Goal: Task Accomplishment & Management: Use online tool/utility

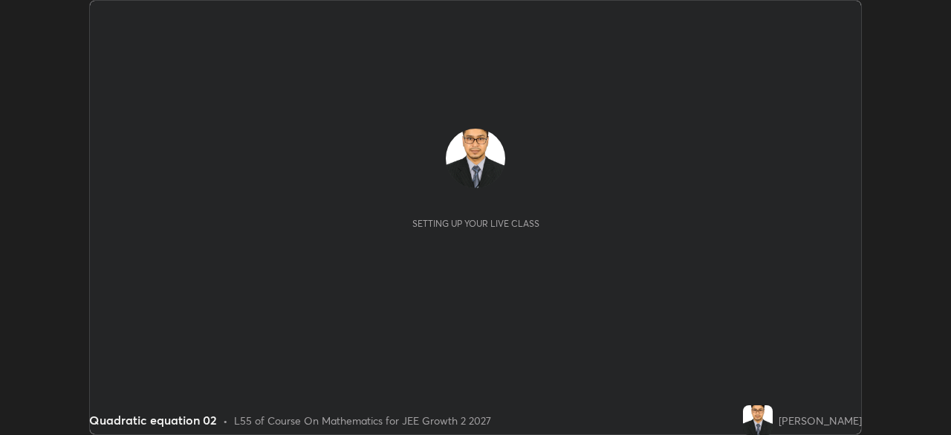
scroll to position [435, 950]
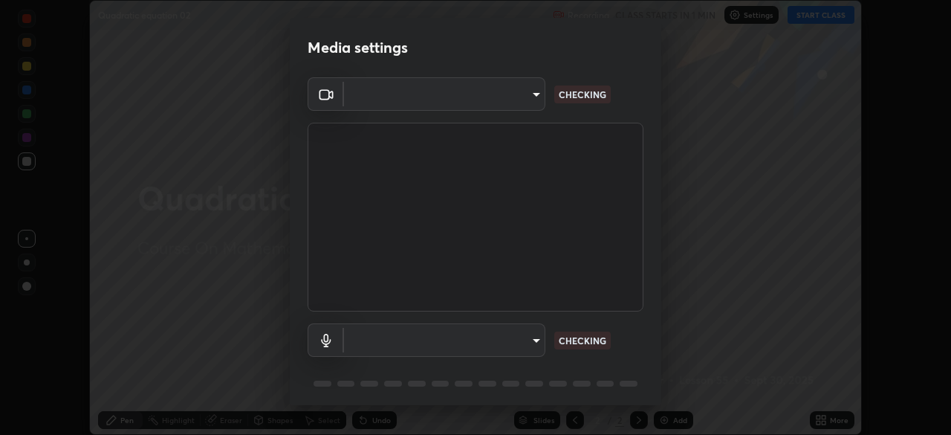
type input "d8992f85583b40a53285941c60badd2bb32bf670ecfb090268b2fea427d69f75"
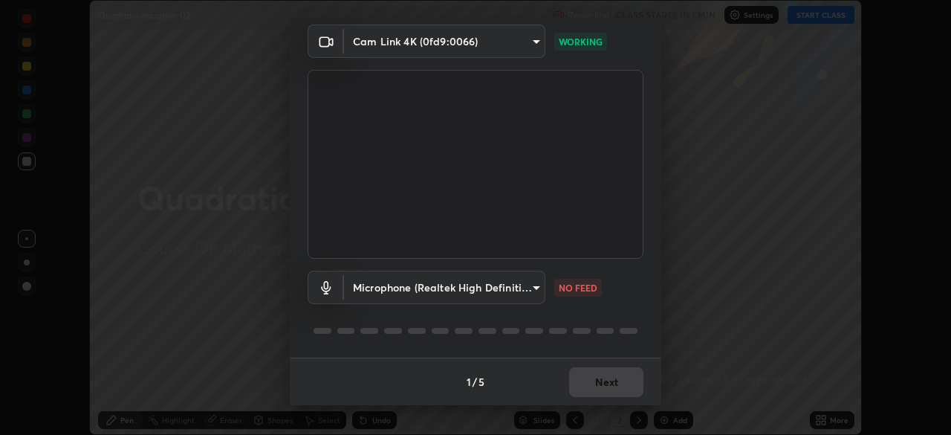
click at [519, 290] on body "Erase all Quadratic equation 02 Recording CLASS STARTS IN 1 MIN Settings START …" at bounding box center [475, 217] width 951 height 435
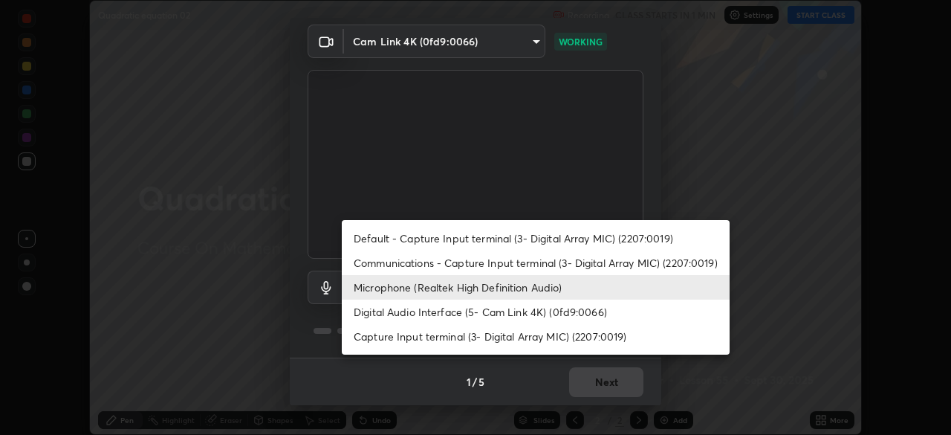
click at [535, 236] on li "Default - Capture Input terminal (3- Digital Array MIC) (2207:0019)" at bounding box center [536, 238] width 388 height 25
type input "default"
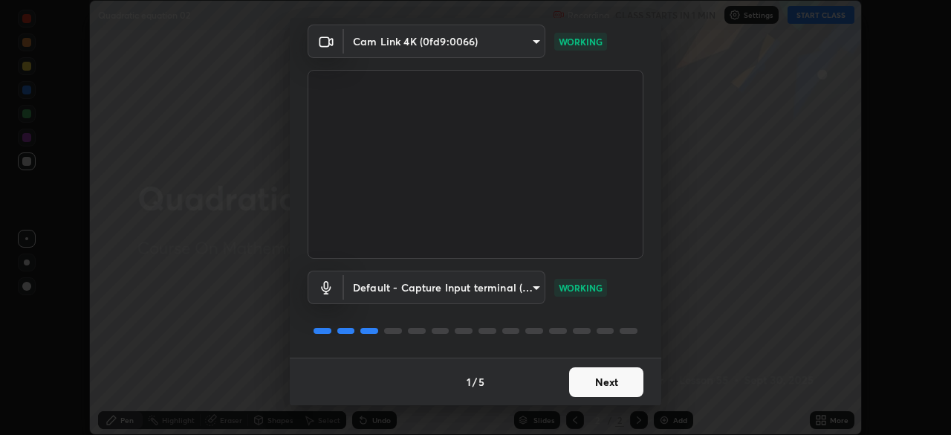
click at [576, 386] on button "Next" at bounding box center [606, 382] width 74 height 30
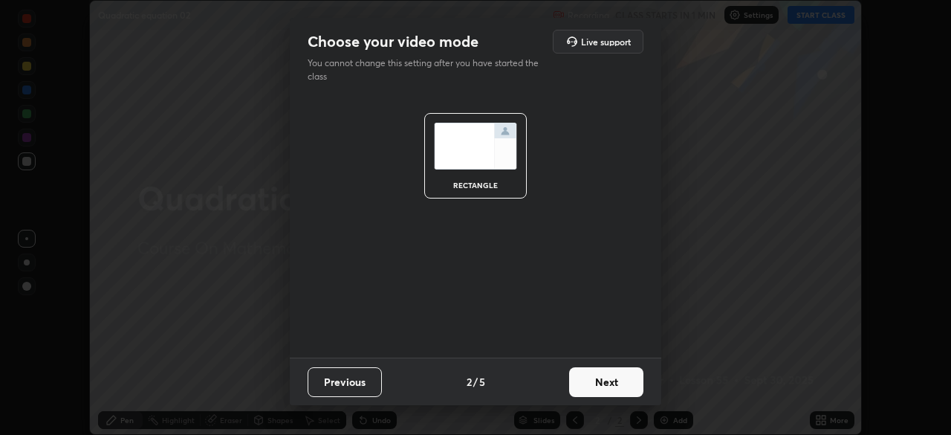
scroll to position [0, 0]
click at [577, 384] on button "Next" at bounding box center [606, 382] width 74 height 30
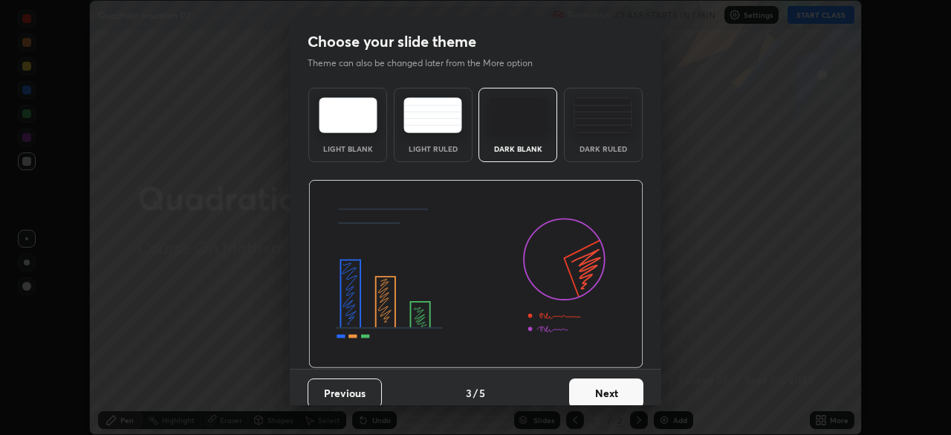
click at [597, 392] on button "Next" at bounding box center [606, 393] width 74 height 30
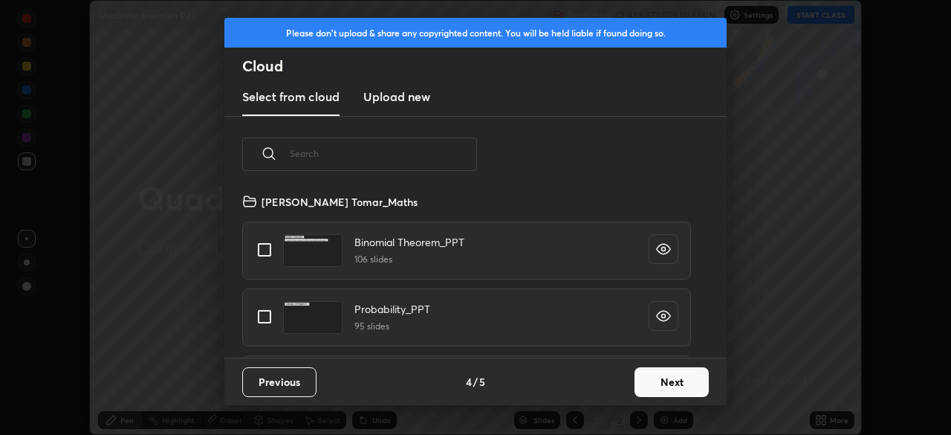
scroll to position [165, 477]
click at [323, 153] on input "text" at bounding box center [383, 153] width 187 height 63
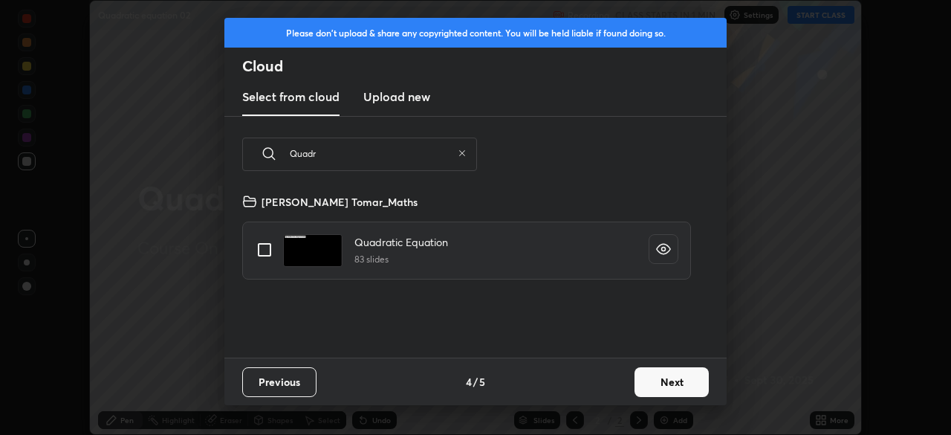
scroll to position [0, 0]
type input "Quadr"
click at [262, 251] on input "grid" at bounding box center [264, 249] width 31 height 31
checkbox input "true"
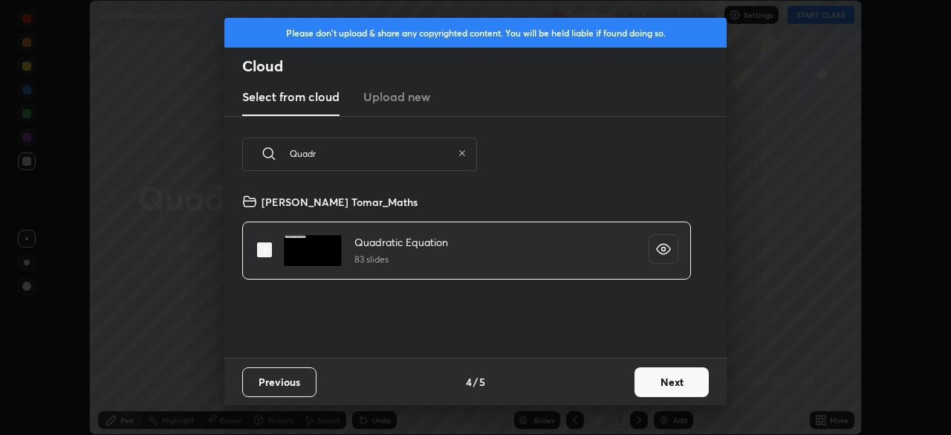
click at [650, 379] on button "Next" at bounding box center [671, 382] width 74 height 30
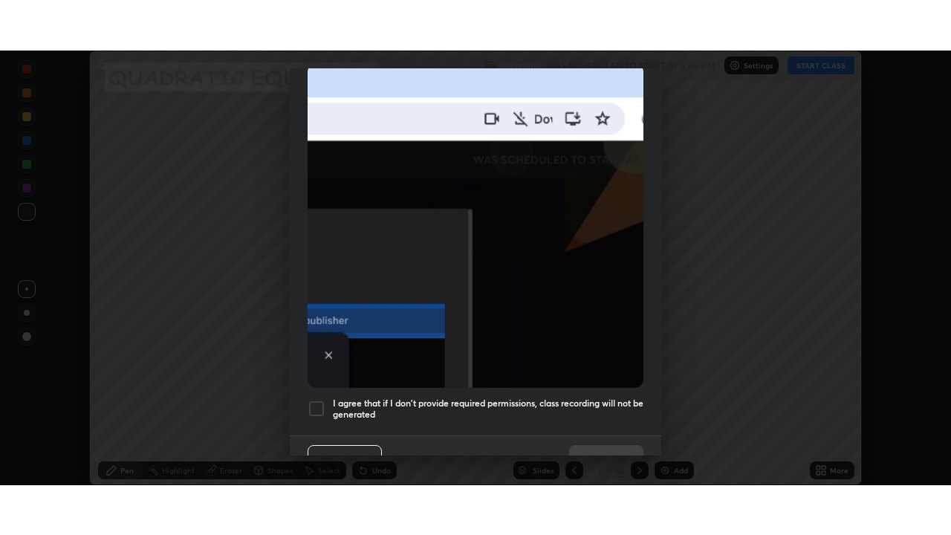
scroll to position [356, 0]
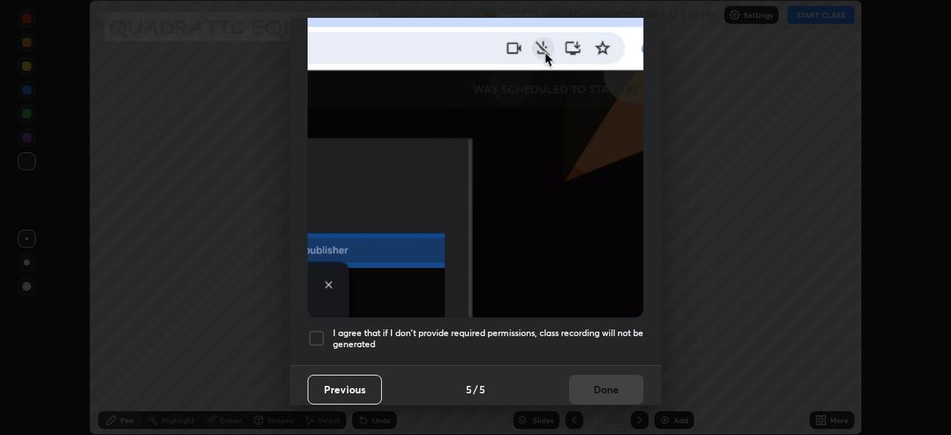
click at [319, 329] on div at bounding box center [317, 338] width 18 height 18
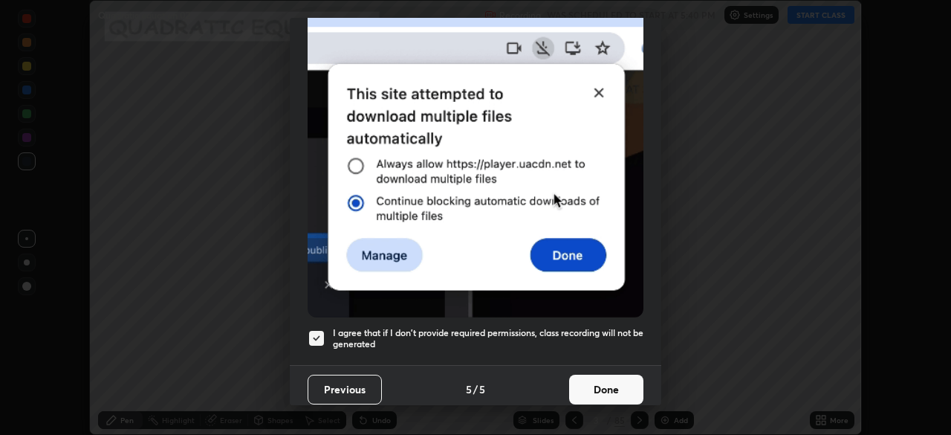
click at [590, 380] on button "Done" at bounding box center [606, 389] width 74 height 30
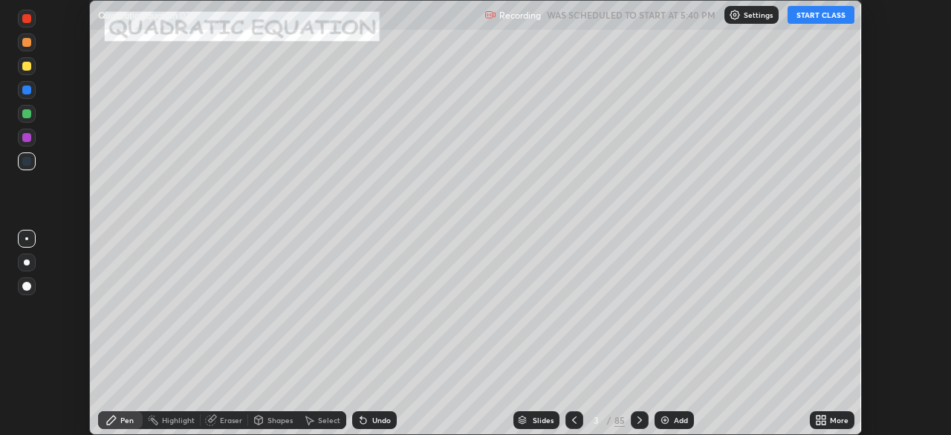
click at [818, 422] on icon at bounding box center [818, 422] width 4 height 4
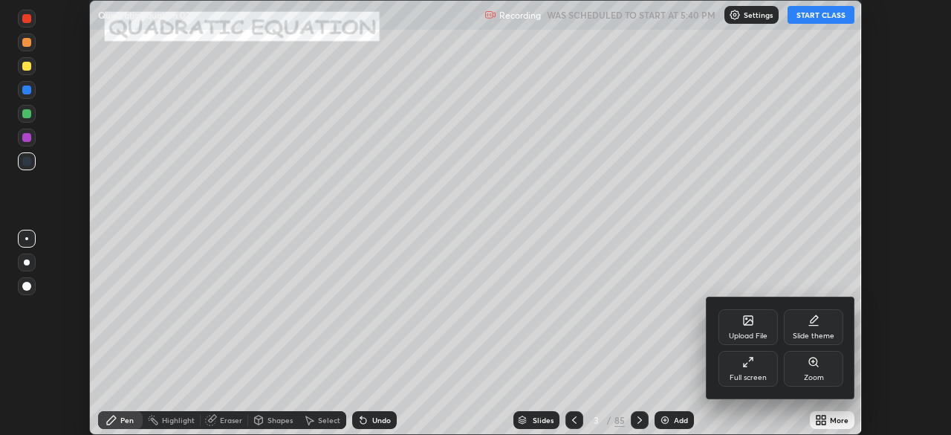
click at [751, 371] on div "Full screen" at bounding box center [747, 369] width 59 height 36
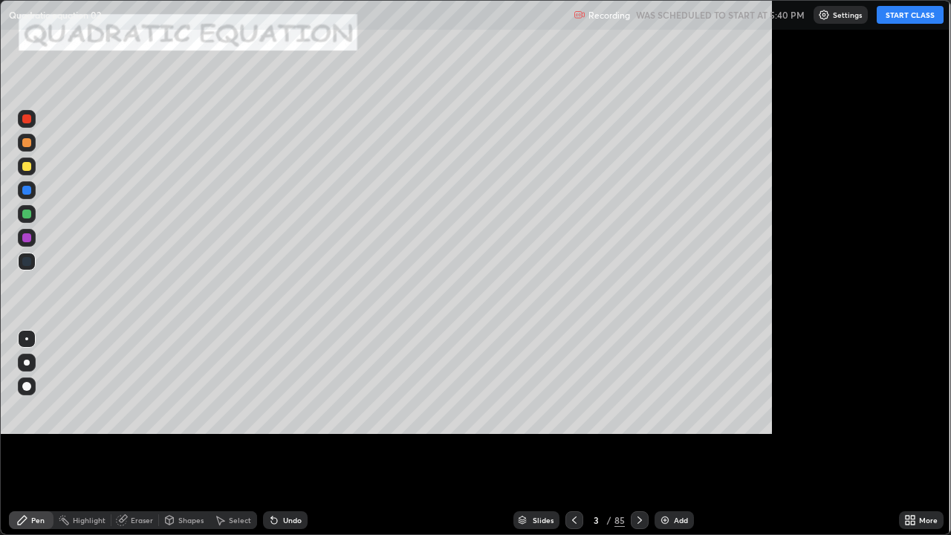
scroll to position [535, 951]
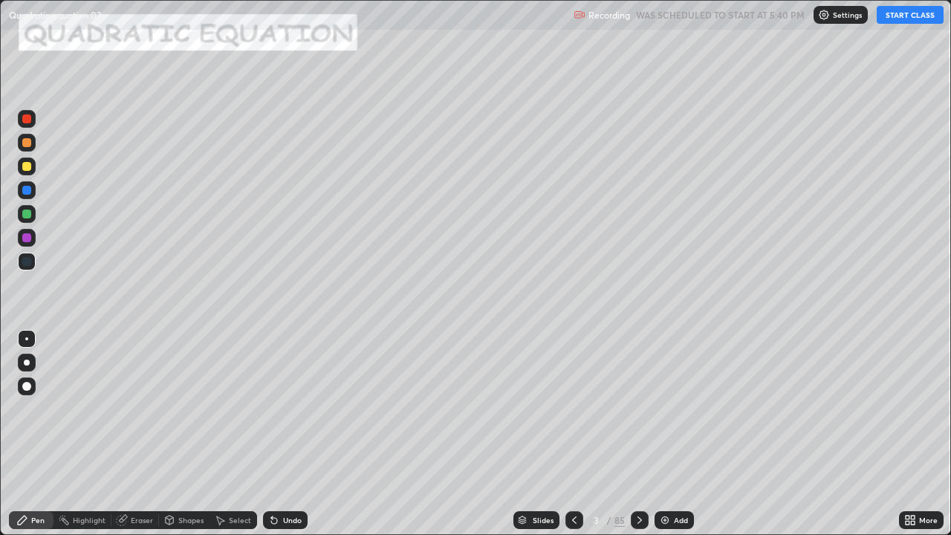
click at [906, 14] on button "START CLASS" at bounding box center [910, 15] width 67 height 18
click at [618, 434] on div "85" at bounding box center [619, 519] width 10 height 13
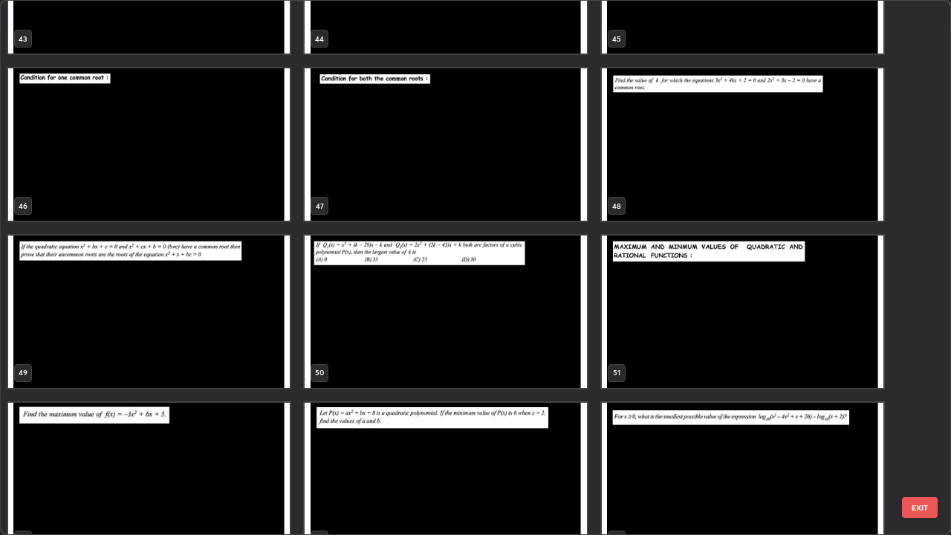
scroll to position [2446, 0]
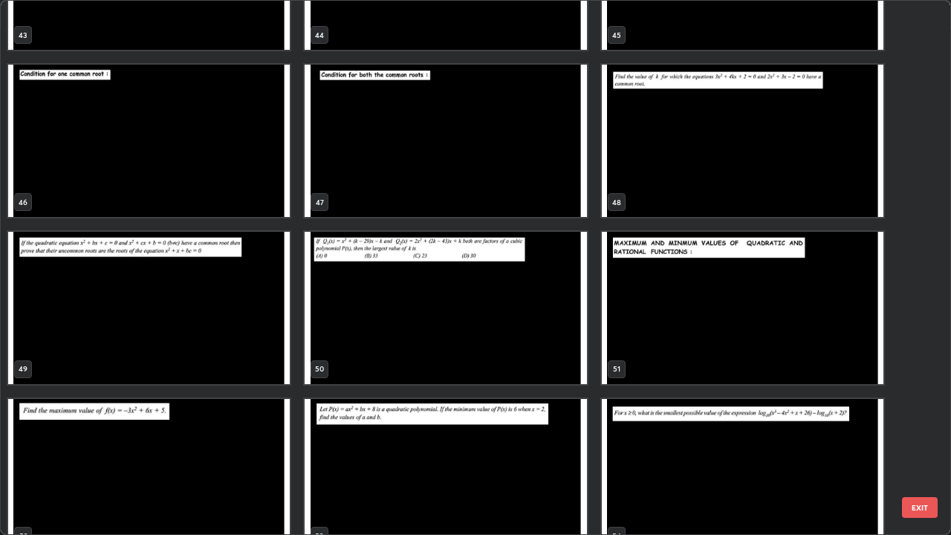
click at [535, 313] on img "grid" at bounding box center [446, 308] width 282 height 152
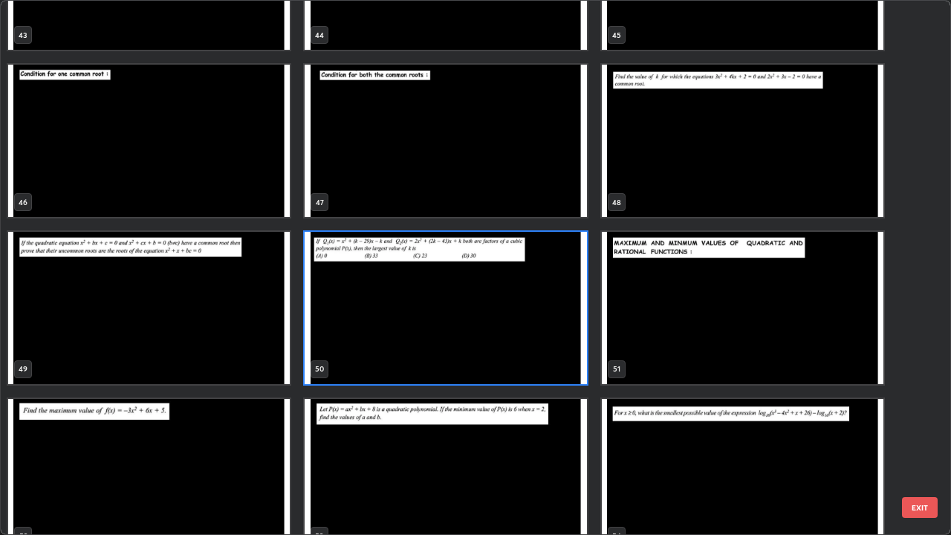
click at [536, 308] on img "grid" at bounding box center [446, 308] width 282 height 152
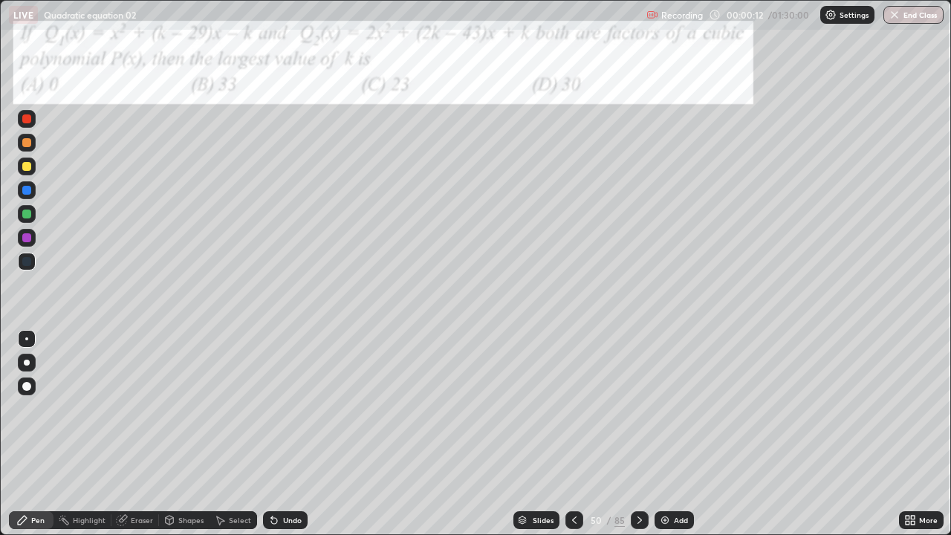
click at [637, 434] on icon at bounding box center [640, 520] width 12 height 12
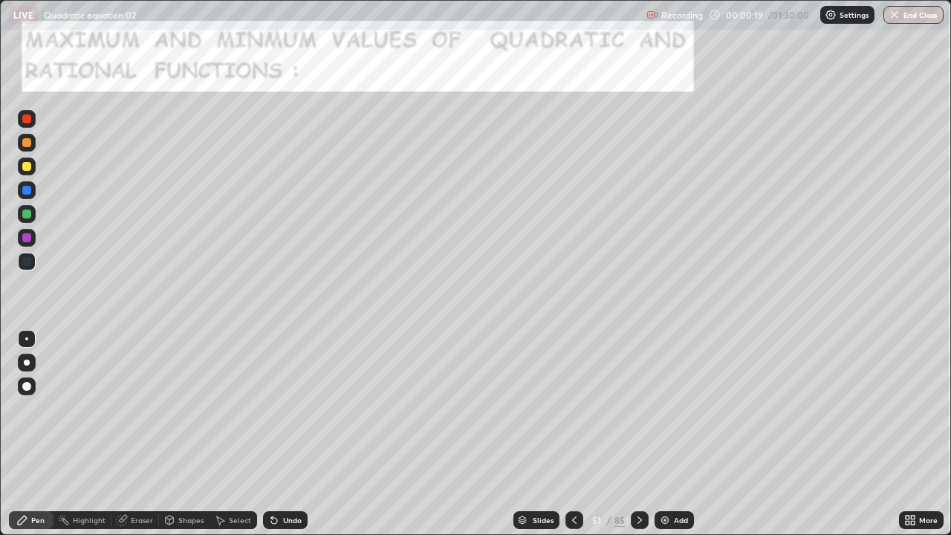
click at [642, 434] on icon at bounding box center [640, 520] width 12 height 12
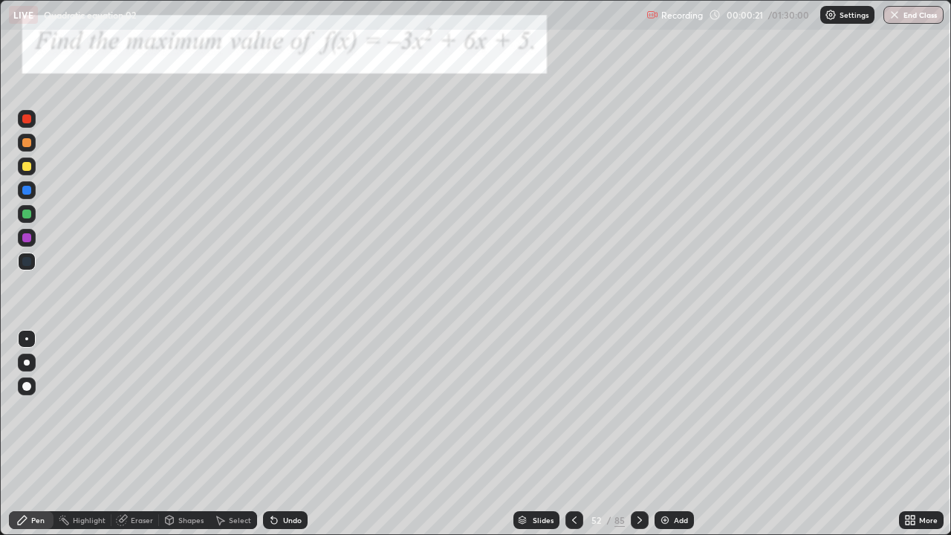
click at [637, 434] on icon at bounding box center [639, 519] width 4 height 7
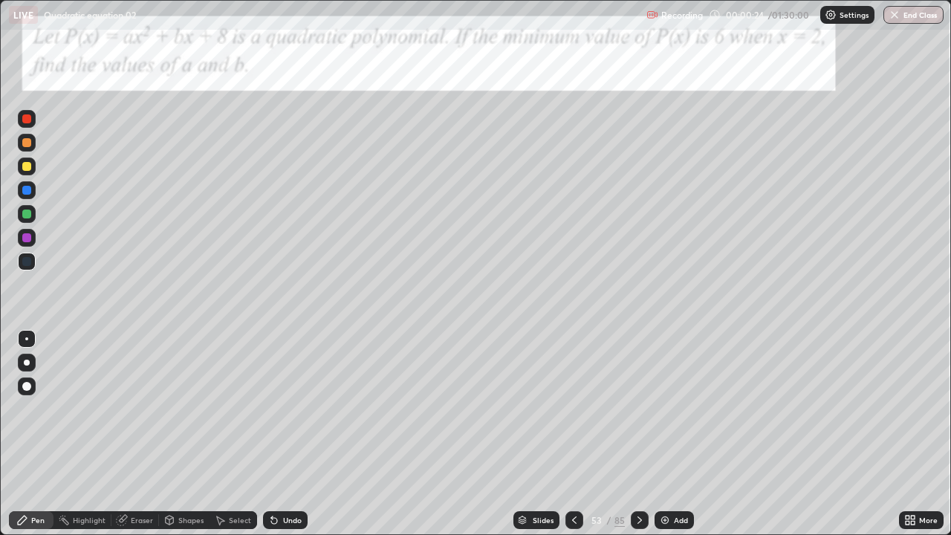
click at [637, 434] on icon at bounding box center [640, 520] width 12 height 12
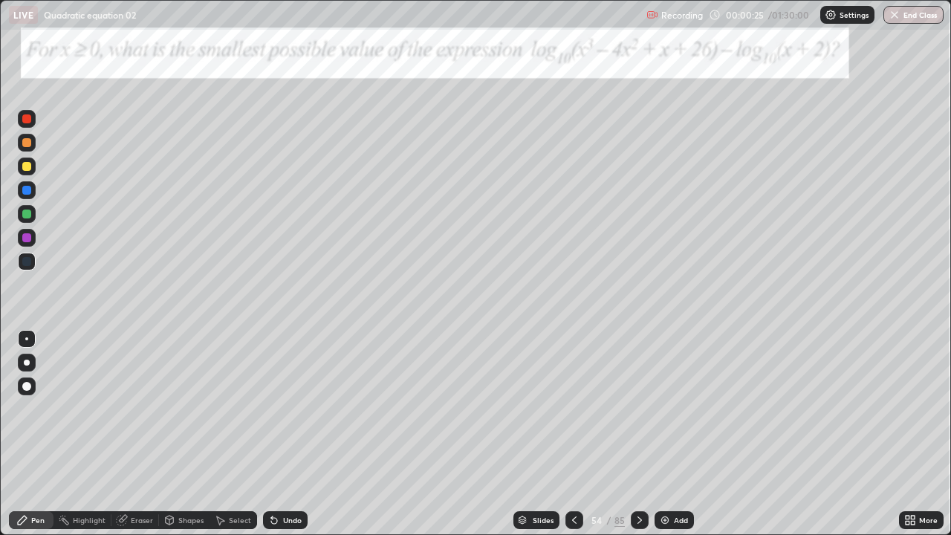
click at [637, 434] on icon at bounding box center [640, 520] width 12 height 12
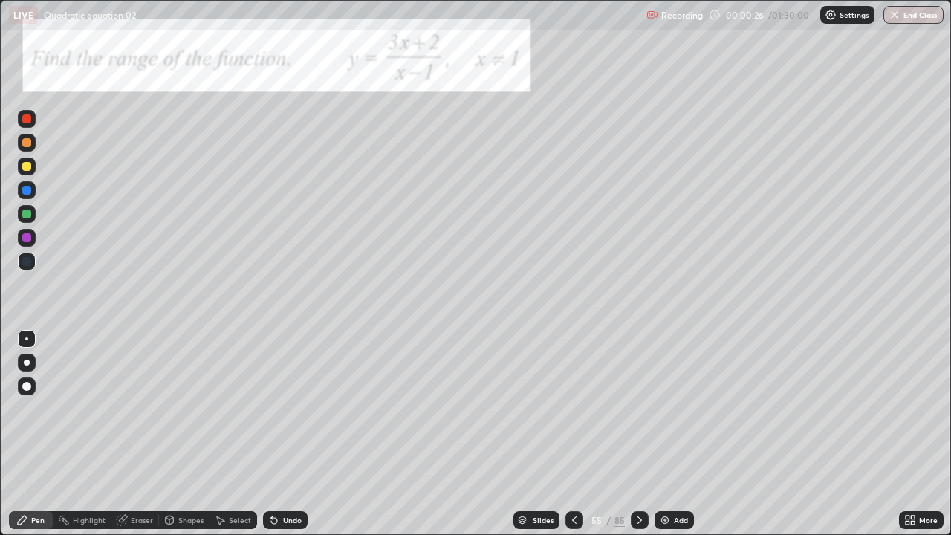
click at [638, 434] on div at bounding box center [640, 520] width 18 height 18
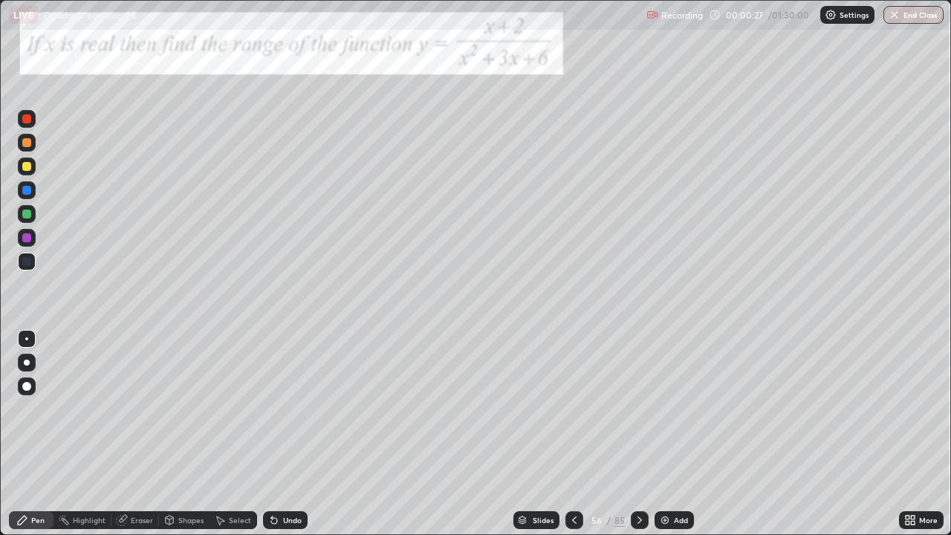
click at [636, 434] on div at bounding box center [640, 520] width 18 height 30
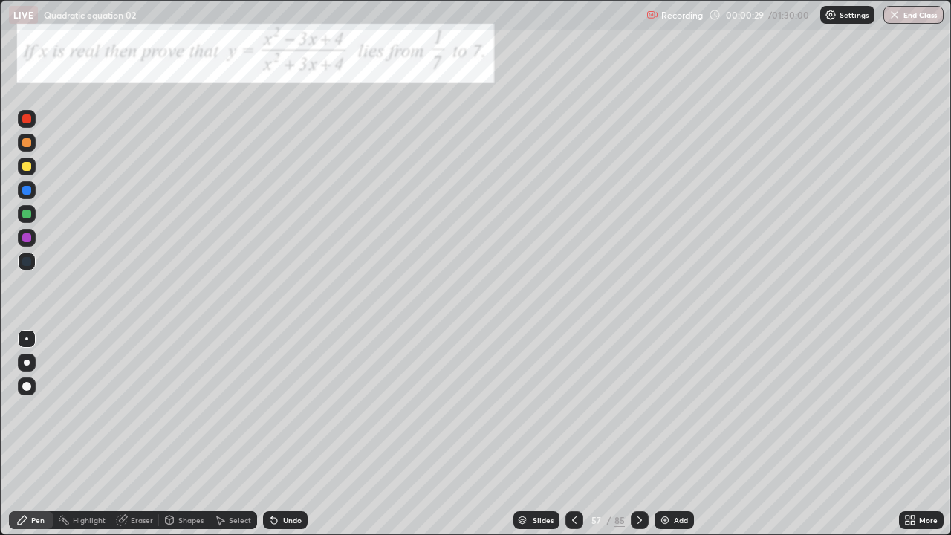
click at [571, 434] on icon at bounding box center [574, 520] width 12 height 12
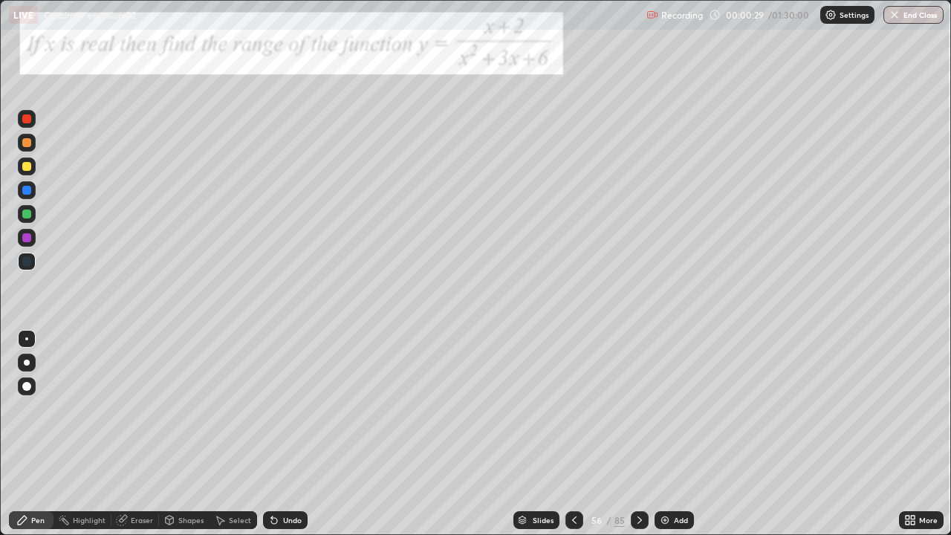
click at [573, 434] on icon at bounding box center [574, 520] width 12 height 12
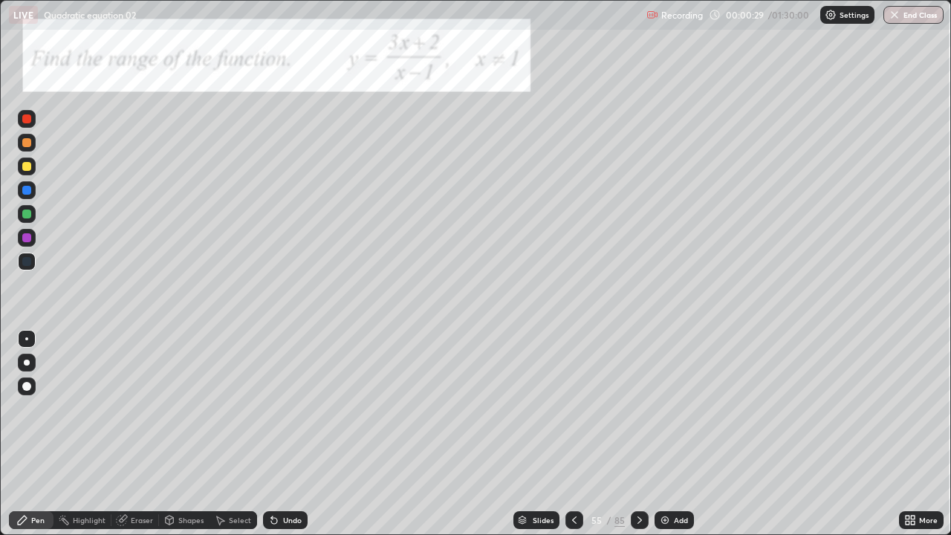
click at [573, 434] on icon at bounding box center [574, 520] width 12 height 12
click at [567, 434] on div at bounding box center [574, 520] width 18 height 18
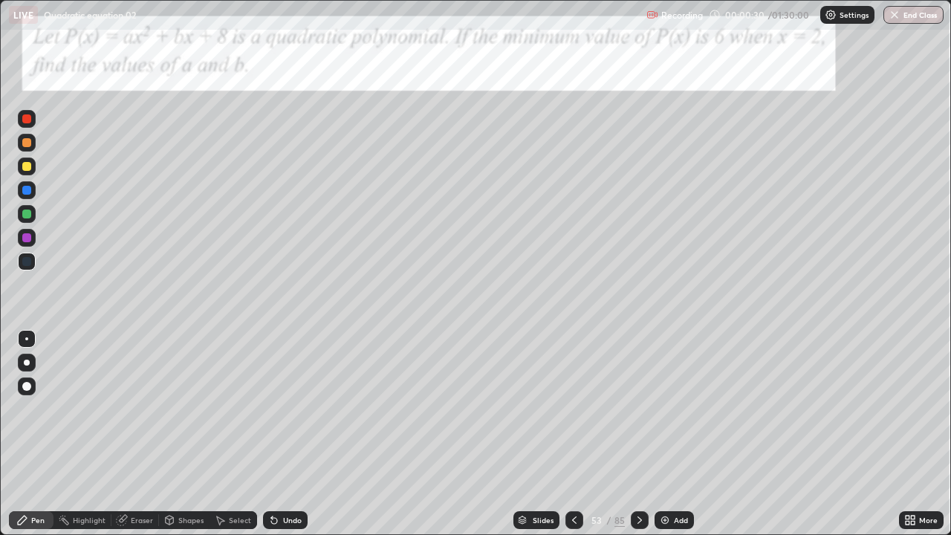
click at [565, 434] on div at bounding box center [574, 520] width 18 height 18
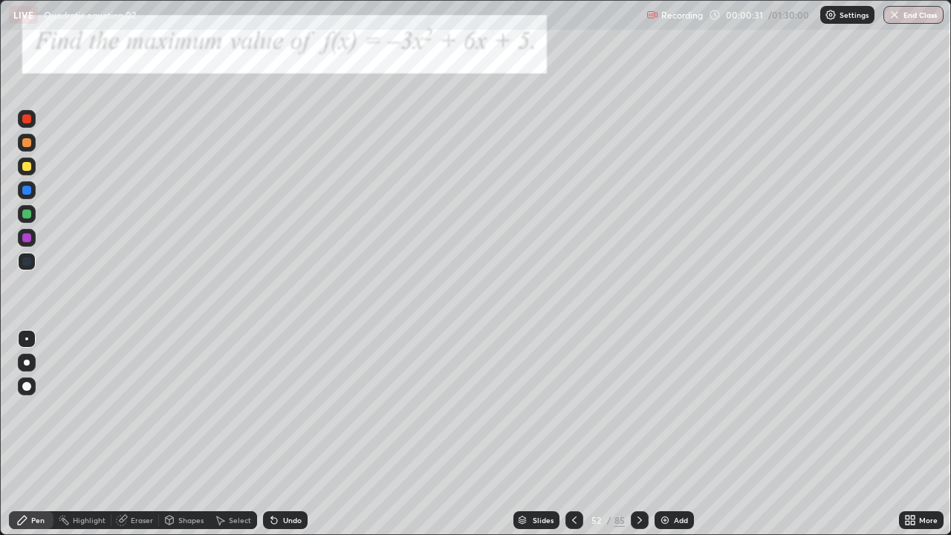
click at [572, 434] on icon at bounding box center [574, 520] width 12 height 12
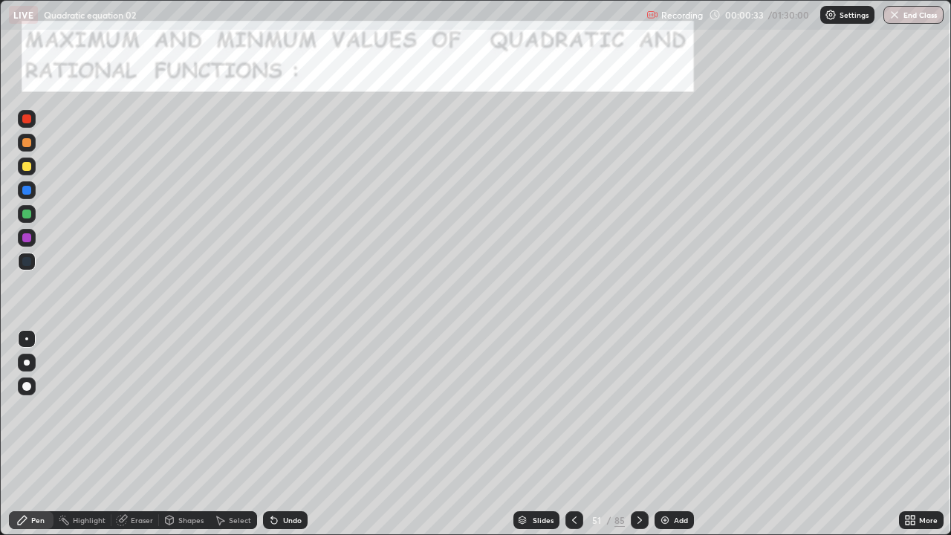
click at [25, 168] on div at bounding box center [26, 166] width 9 height 9
click at [26, 214] on div at bounding box center [26, 214] width 9 height 9
click at [28, 238] on div at bounding box center [26, 237] width 9 height 9
click at [23, 167] on div at bounding box center [26, 166] width 9 height 9
click at [23, 212] on div at bounding box center [26, 214] width 9 height 9
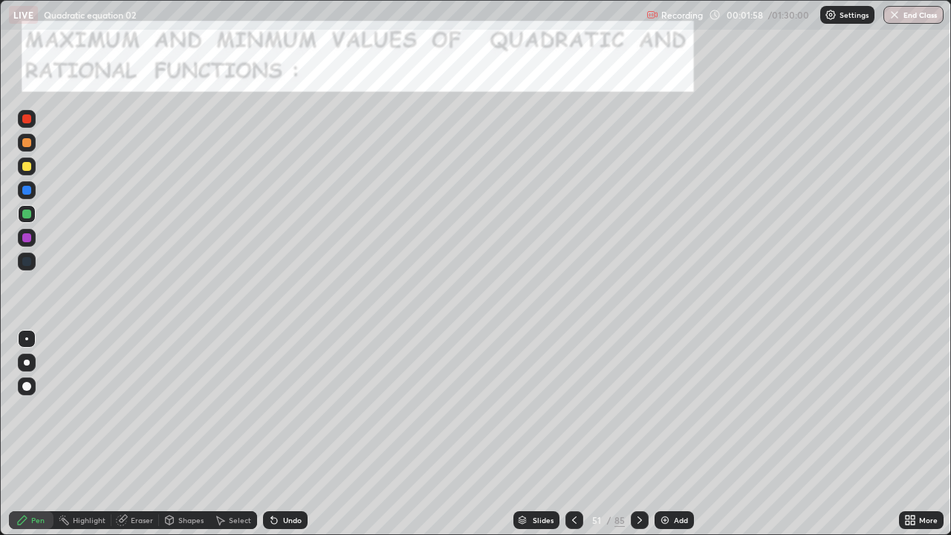
click at [24, 165] on div at bounding box center [26, 166] width 9 height 9
click at [27, 215] on div at bounding box center [26, 214] width 9 height 9
click at [24, 192] on div at bounding box center [26, 190] width 9 height 9
click at [271, 434] on icon at bounding box center [274, 521] width 6 height 6
click at [269, 434] on icon at bounding box center [274, 520] width 12 height 12
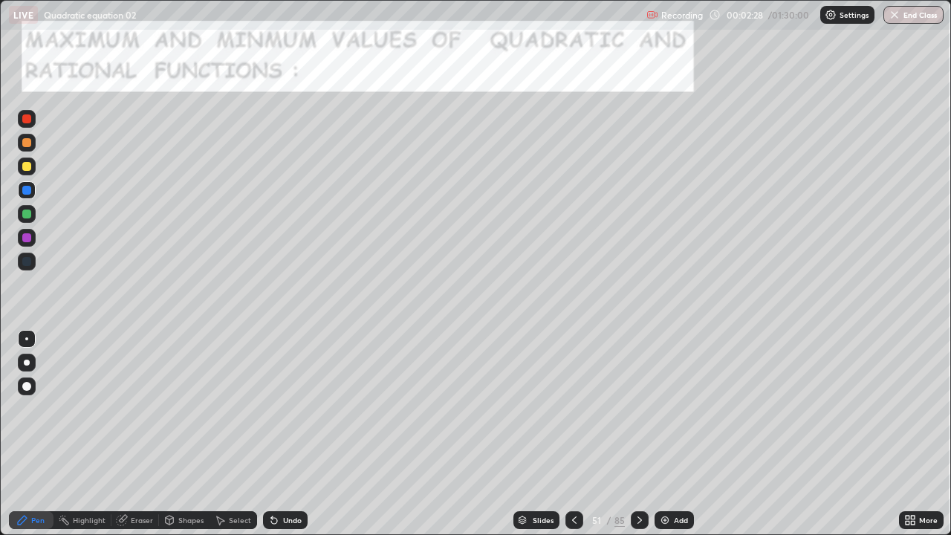
click at [271, 434] on icon at bounding box center [274, 521] width 6 height 6
click at [264, 434] on div "Undo" at bounding box center [285, 520] width 45 height 18
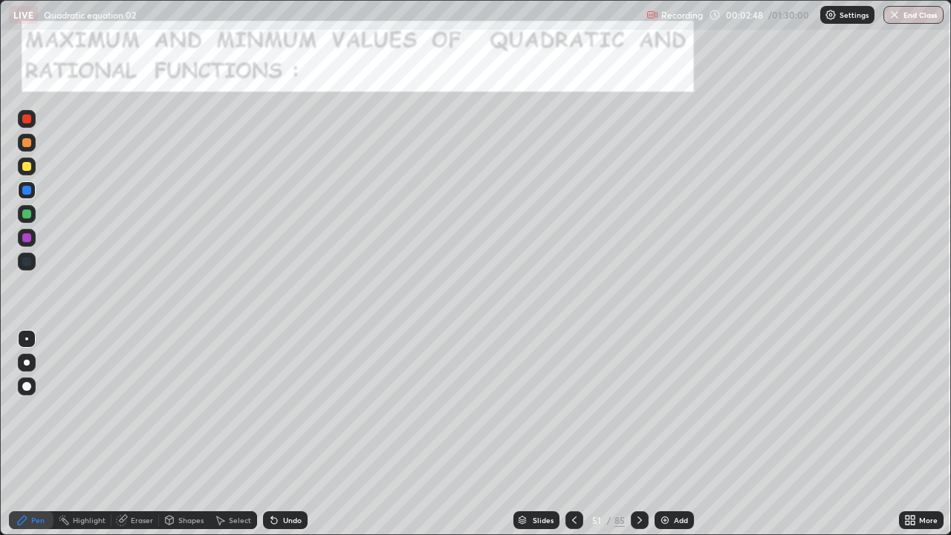
click at [20, 241] on div at bounding box center [27, 238] width 18 height 18
click at [280, 434] on div "Undo" at bounding box center [285, 520] width 45 height 18
click at [279, 434] on div "Undo" at bounding box center [285, 520] width 45 height 18
click at [278, 434] on div "Undo" at bounding box center [285, 520] width 45 height 18
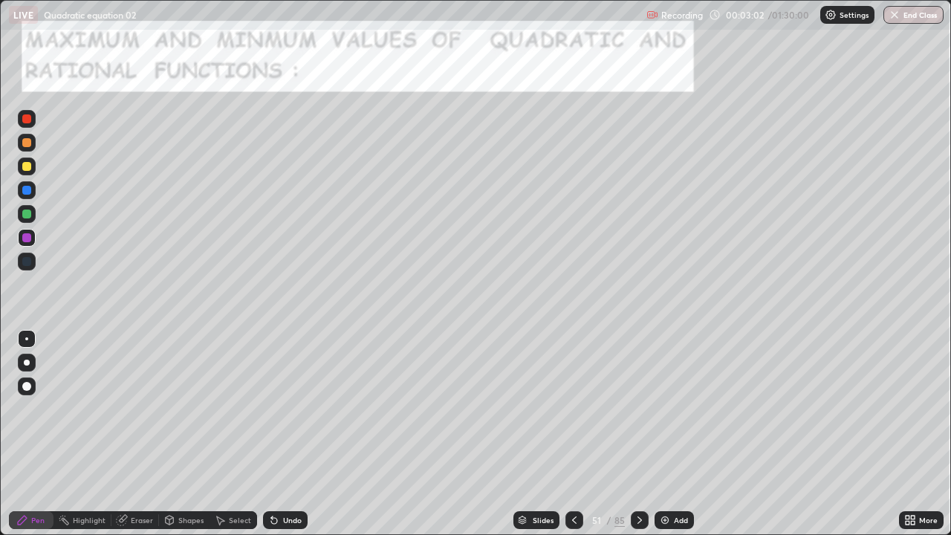
click at [279, 434] on div "Undo" at bounding box center [285, 520] width 45 height 18
click at [25, 165] on div at bounding box center [26, 166] width 9 height 9
click at [283, 434] on div "Undo" at bounding box center [292, 519] width 19 height 7
click at [279, 434] on div "Undo" at bounding box center [285, 520] width 45 height 18
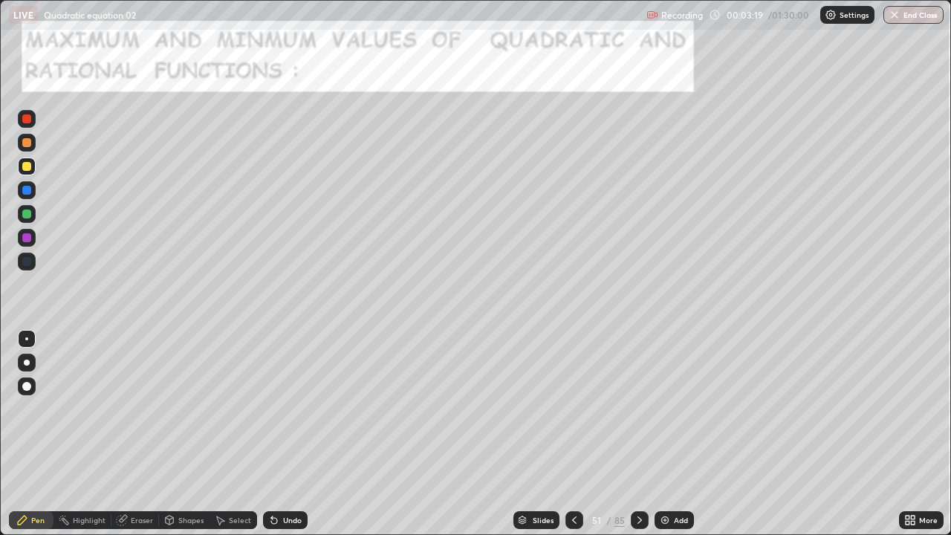
click at [279, 434] on div "Undo" at bounding box center [285, 520] width 45 height 18
click at [277, 434] on icon at bounding box center [274, 520] width 12 height 12
click at [30, 241] on div at bounding box center [26, 237] width 9 height 9
click at [21, 188] on div at bounding box center [27, 190] width 18 height 18
click at [289, 434] on div "Undo" at bounding box center [292, 519] width 19 height 7
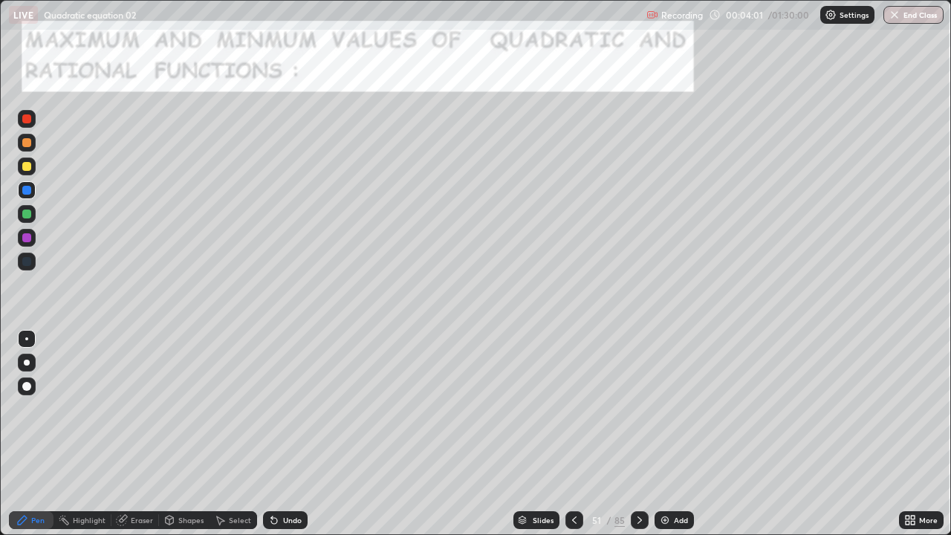
click at [290, 434] on div "Undo" at bounding box center [292, 519] width 19 height 7
click at [291, 434] on div "Undo" at bounding box center [285, 520] width 45 height 18
click at [295, 434] on div "Undo" at bounding box center [292, 519] width 19 height 7
click at [299, 434] on div "Undo" at bounding box center [292, 519] width 19 height 7
click at [295, 434] on div "Undo" at bounding box center [292, 519] width 19 height 7
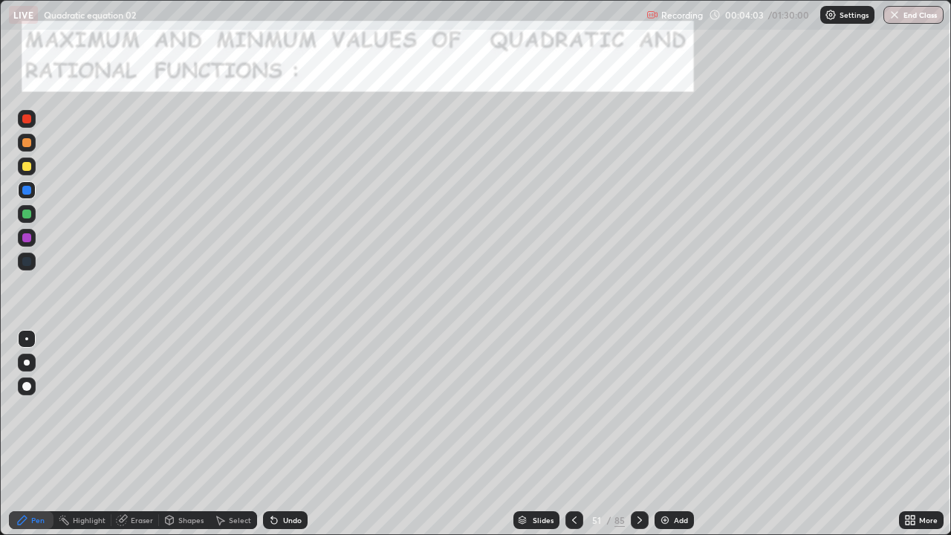
click at [297, 434] on div "Undo" at bounding box center [292, 519] width 19 height 7
click at [26, 169] on div at bounding box center [26, 166] width 9 height 9
click at [637, 434] on icon at bounding box center [640, 520] width 12 height 12
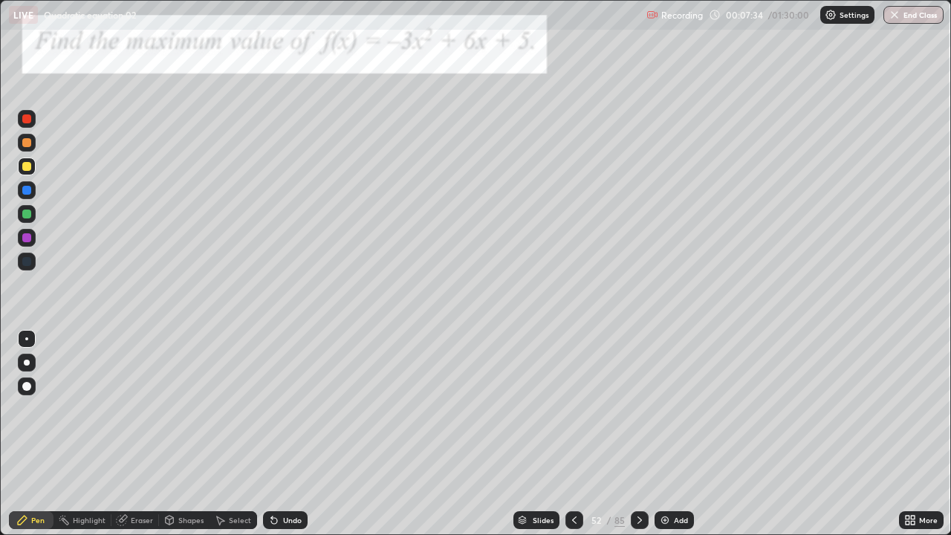
click at [24, 212] on div at bounding box center [26, 214] width 9 height 9
click at [23, 166] on div at bounding box center [26, 166] width 9 height 9
click at [637, 434] on icon at bounding box center [640, 520] width 12 height 12
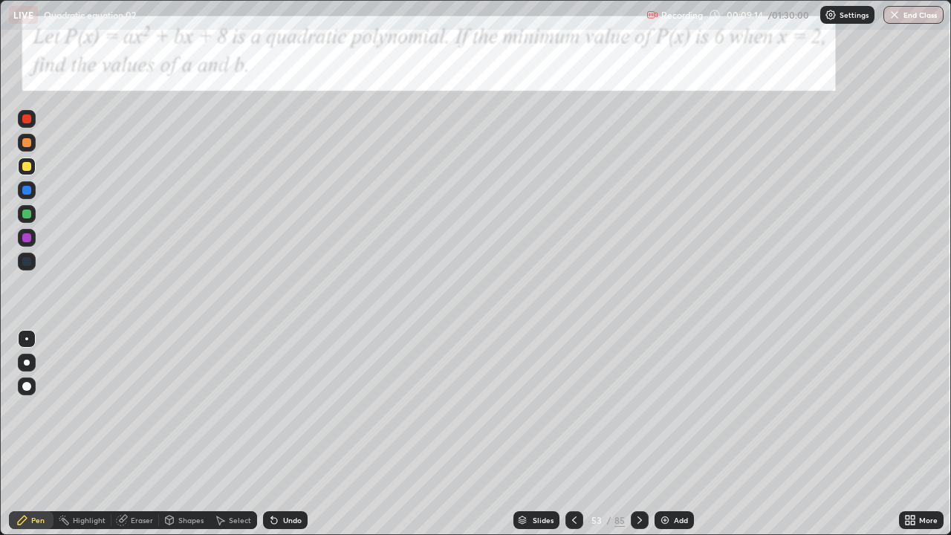
click at [30, 219] on div at bounding box center [27, 214] width 18 height 18
click at [25, 169] on div at bounding box center [26, 166] width 9 height 9
click at [26, 169] on div at bounding box center [26, 166] width 9 height 9
click at [285, 434] on div "Undo" at bounding box center [285, 520] width 45 height 18
click at [638, 434] on icon at bounding box center [639, 519] width 4 height 7
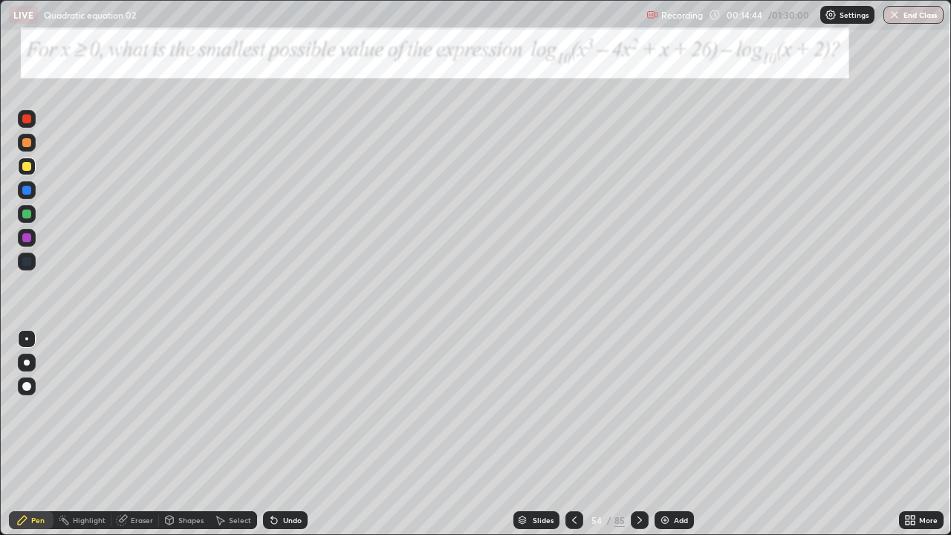
click at [289, 434] on div "Undo" at bounding box center [292, 519] width 19 height 7
click at [294, 434] on div "Undo" at bounding box center [292, 519] width 19 height 7
click at [299, 434] on div "Undo" at bounding box center [285, 520] width 45 height 18
click at [298, 434] on div "Undo" at bounding box center [292, 519] width 19 height 7
click at [295, 434] on div "Undo" at bounding box center [292, 519] width 19 height 7
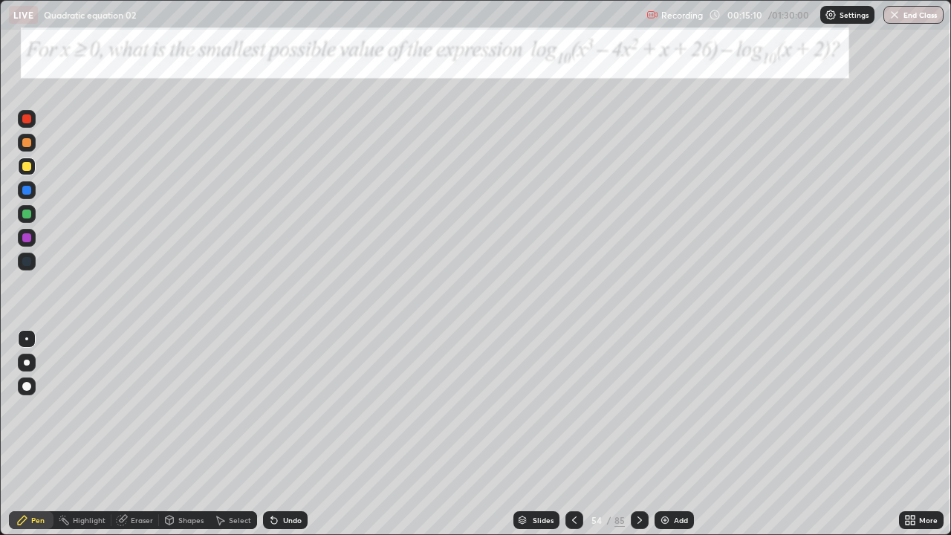
click at [20, 213] on div at bounding box center [27, 214] width 18 height 18
click at [285, 434] on div "Undo" at bounding box center [285, 520] width 45 height 18
click at [286, 434] on div "Undo" at bounding box center [285, 520] width 45 height 18
click at [21, 164] on div at bounding box center [27, 166] width 18 height 18
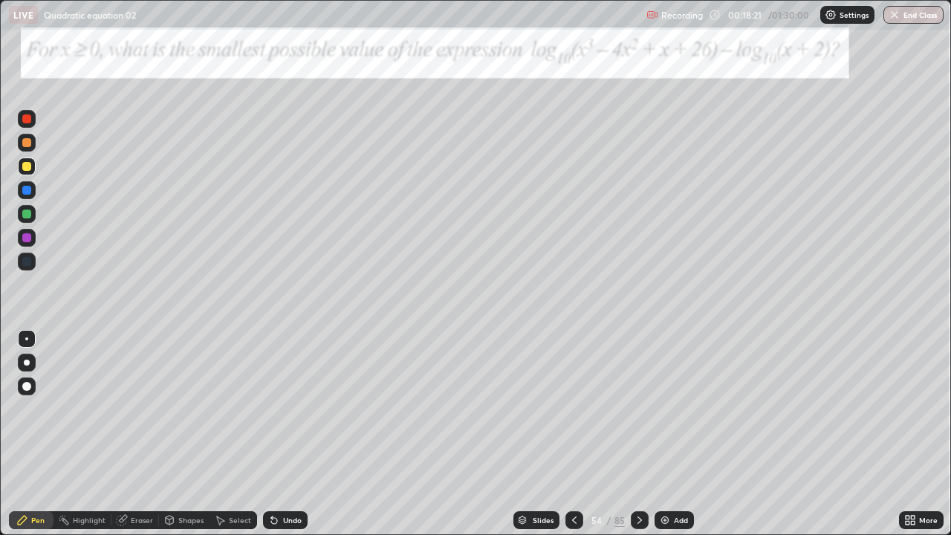
click at [22, 188] on div at bounding box center [26, 190] width 9 height 9
click at [27, 238] on div at bounding box center [26, 237] width 9 height 9
click at [27, 211] on div at bounding box center [26, 214] width 9 height 9
click at [277, 434] on icon at bounding box center [274, 520] width 12 height 12
click at [282, 434] on div "Undo" at bounding box center [285, 520] width 45 height 18
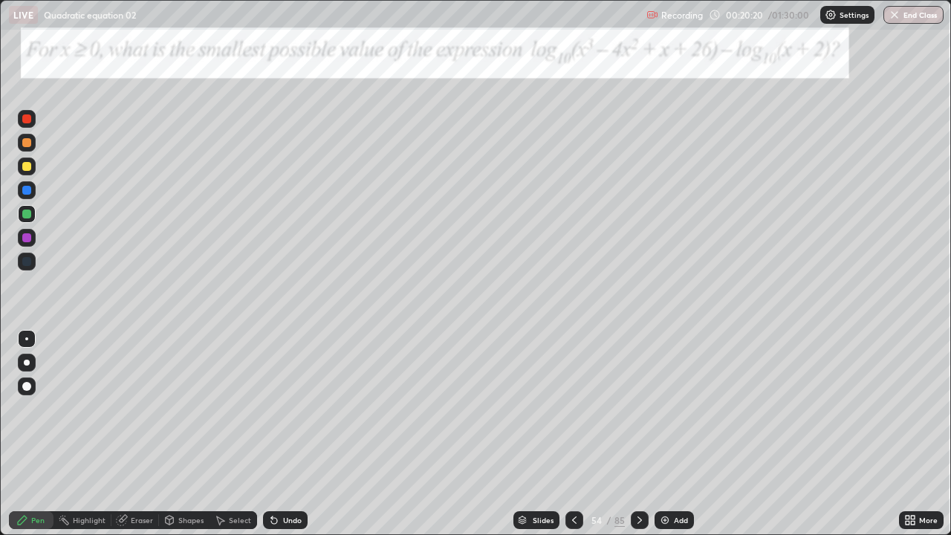
click at [284, 434] on div "Undo" at bounding box center [285, 520] width 45 height 18
click at [286, 434] on div "Undo" at bounding box center [285, 520] width 45 height 18
click at [287, 434] on div "Undo" at bounding box center [285, 520] width 45 height 18
click at [286, 434] on div "Undo" at bounding box center [285, 520] width 45 height 18
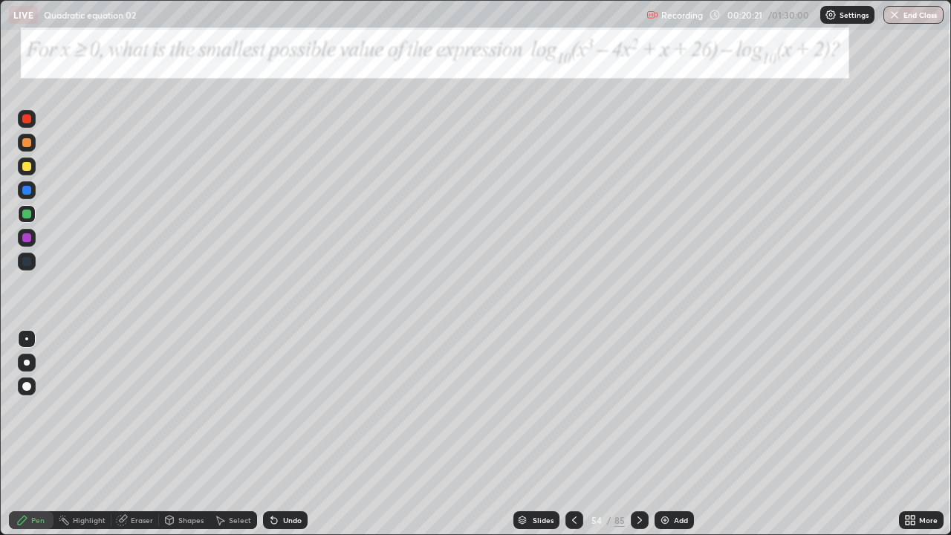
click at [285, 434] on div "Undo" at bounding box center [285, 520] width 45 height 18
click at [284, 434] on div "Undo" at bounding box center [285, 520] width 45 height 18
click at [282, 434] on div "Undo" at bounding box center [285, 520] width 45 height 18
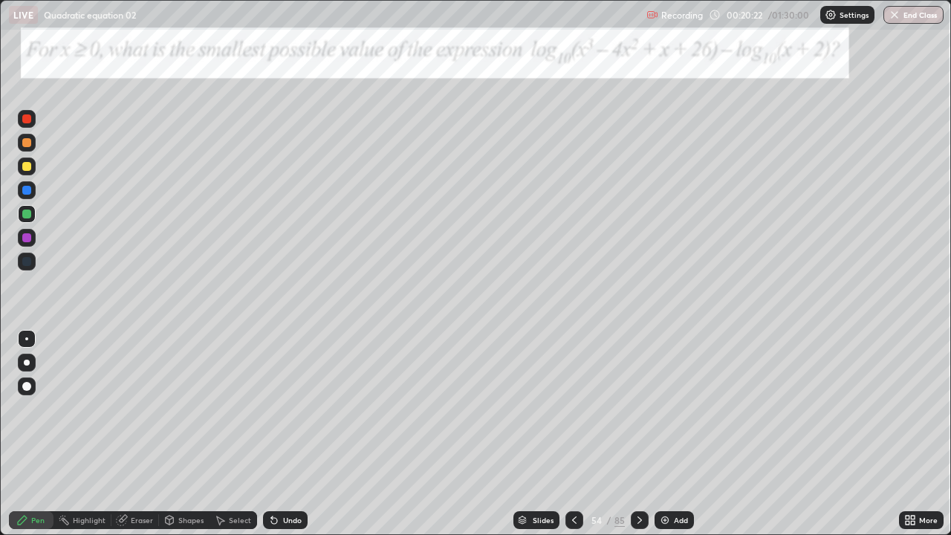
click at [282, 434] on div "Undo" at bounding box center [285, 520] width 45 height 18
click at [637, 434] on icon at bounding box center [640, 520] width 12 height 12
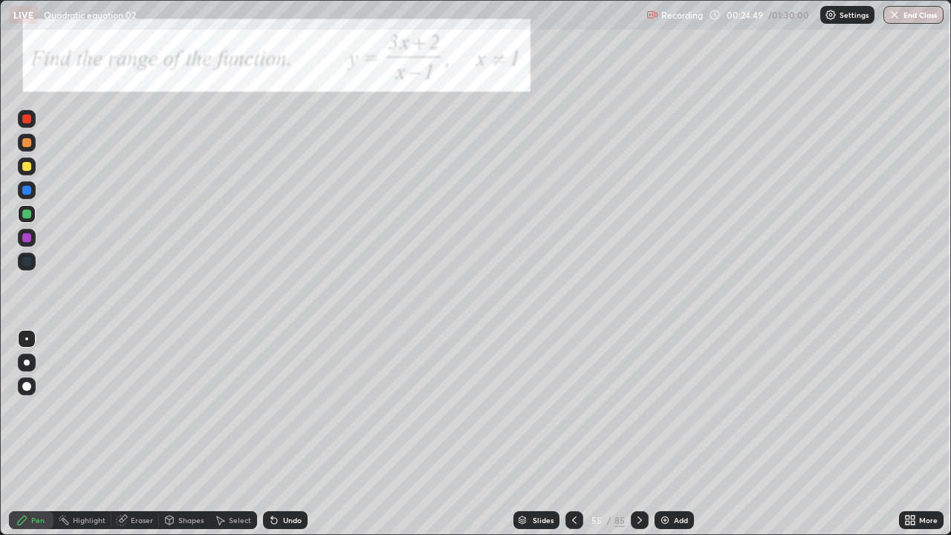
click at [25, 173] on div at bounding box center [27, 166] width 18 height 18
click at [22, 215] on div at bounding box center [26, 214] width 9 height 9
click at [20, 166] on div at bounding box center [27, 166] width 18 height 18
click at [25, 237] on div at bounding box center [26, 237] width 9 height 9
click at [23, 218] on div at bounding box center [27, 214] width 18 height 18
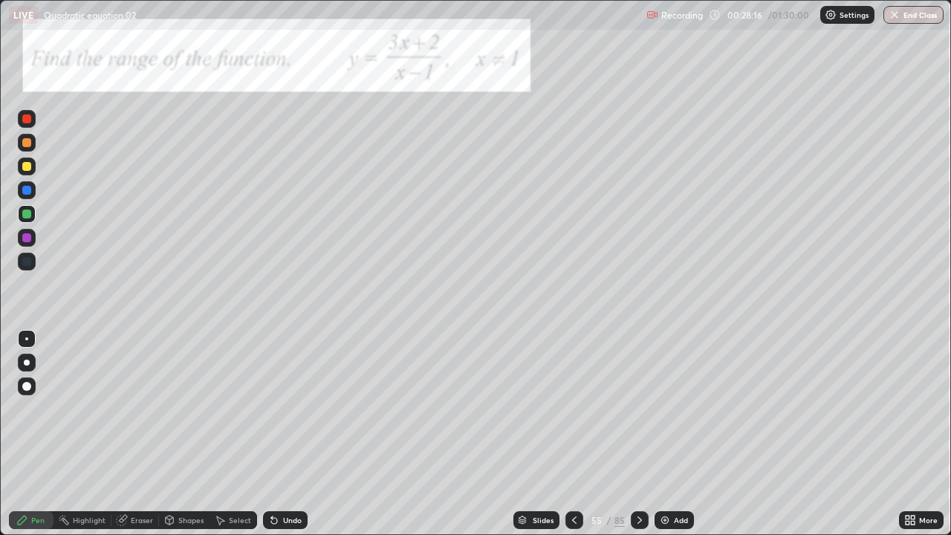
click at [266, 434] on div "Undo" at bounding box center [285, 520] width 45 height 18
click at [274, 434] on div "Undo" at bounding box center [285, 520] width 45 height 18
click at [275, 434] on div "Undo" at bounding box center [285, 520] width 45 height 18
click at [276, 434] on div "Undo" at bounding box center [285, 520] width 45 height 18
click at [279, 434] on div "Undo" at bounding box center [285, 520] width 45 height 18
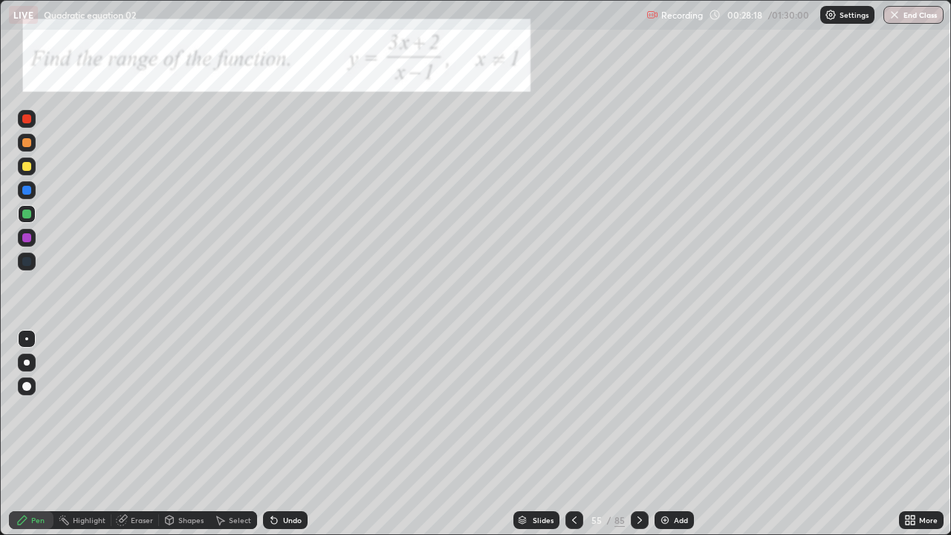
click at [279, 434] on div "Undo" at bounding box center [285, 520] width 45 height 18
click at [637, 434] on icon at bounding box center [640, 520] width 12 height 12
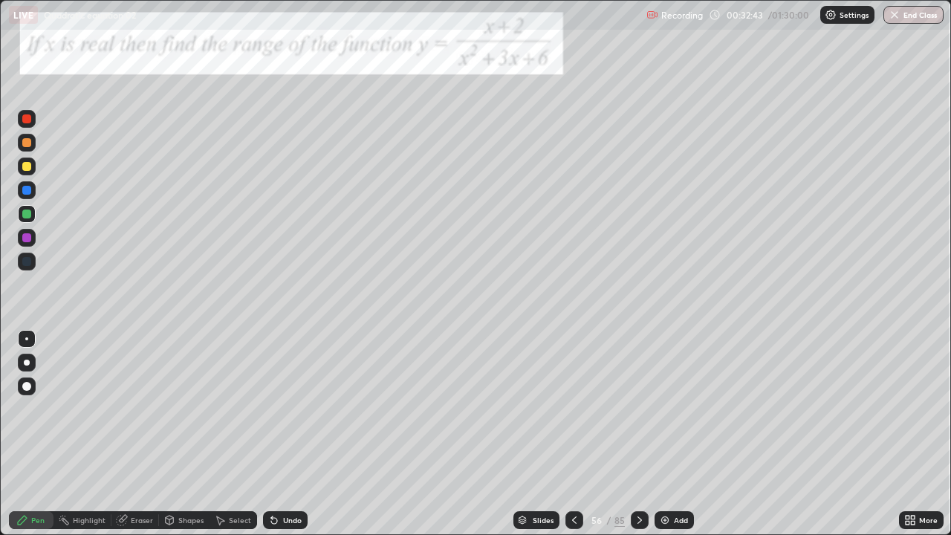
click at [22, 172] on div at bounding box center [27, 166] width 18 height 18
click at [21, 119] on div at bounding box center [27, 119] width 18 height 18
click at [22, 168] on div at bounding box center [26, 166] width 9 height 9
click at [25, 213] on div at bounding box center [26, 214] width 9 height 9
click at [19, 167] on div at bounding box center [27, 166] width 18 height 18
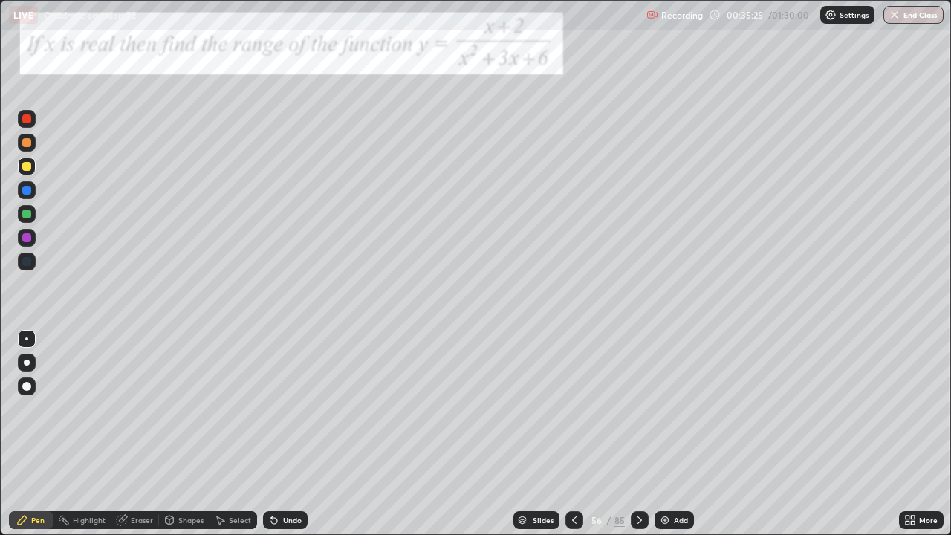
click at [279, 434] on div "Undo" at bounding box center [285, 520] width 45 height 18
click at [634, 434] on icon at bounding box center [640, 520] width 12 height 12
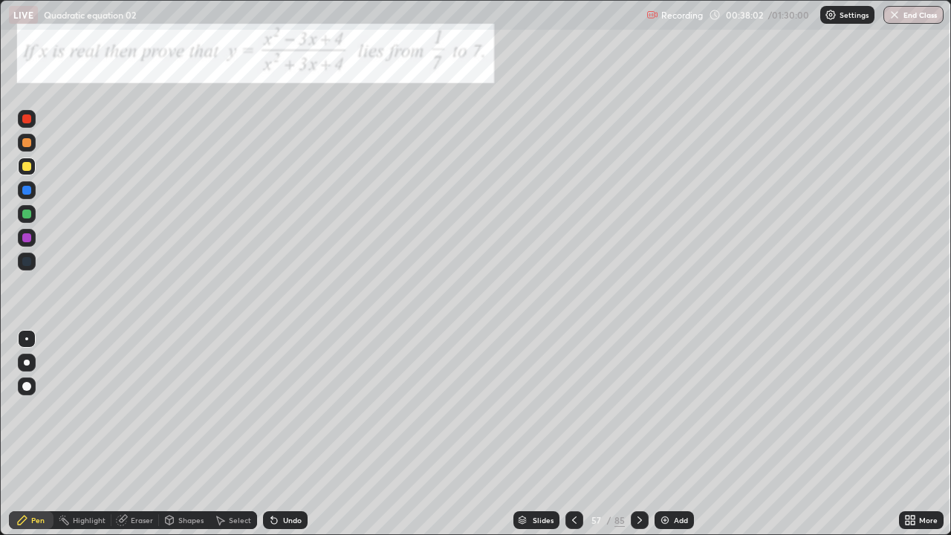
click at [25, 214] on div at bounding box center [26, 214] width 9 height 9
click at [25, 168] on div at bounding box center [26, 166] width 9 height 9
click at [27, 210] on div at bounding box center [26, 214] width 9 height 9
click at [131, 434] on div "Eraser" at bounding box center [142, 519] width 22 height 7
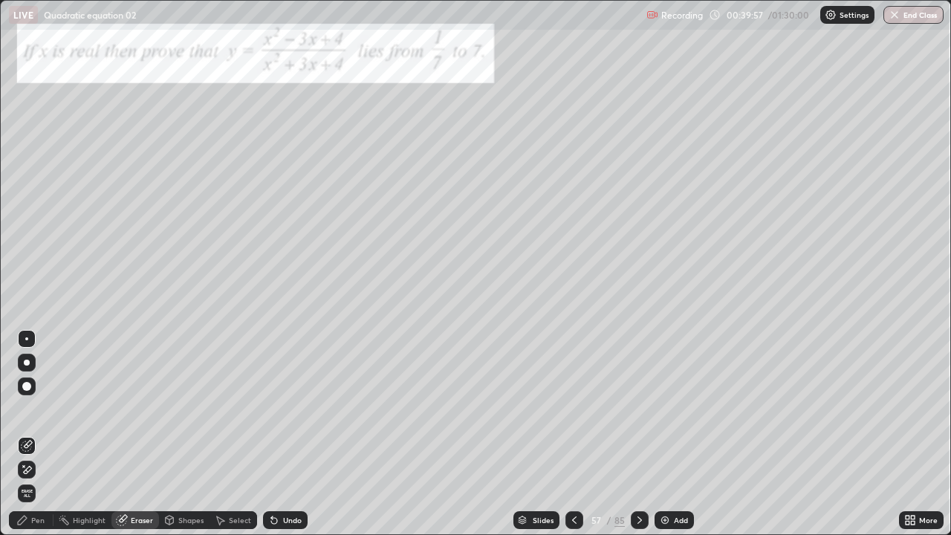
click at [29, 434] on div "Pen" at bounding box center [31, 520] width 45 height 18
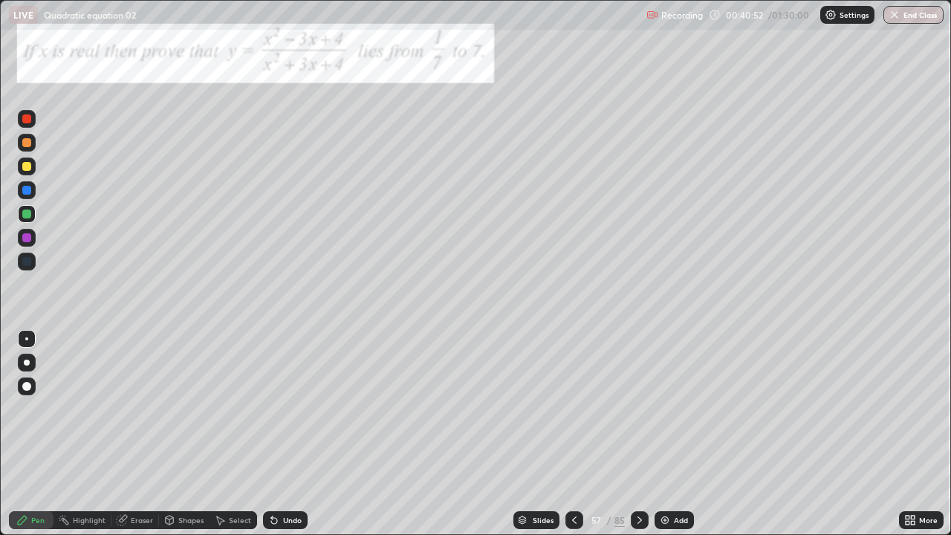
click at [637, 434] on icon at bounding box center [640, 520] width 12 height 12
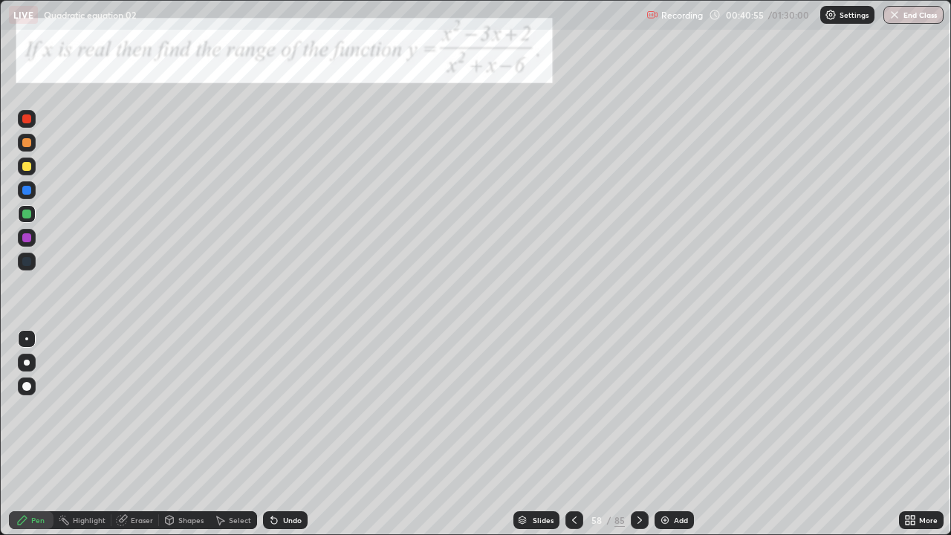
click at [637, 434] on icon at bounding box center [640, 520] width 12 height 12
click at [639, 434] on icon at bounding box center [639, 519] width 4 height 7
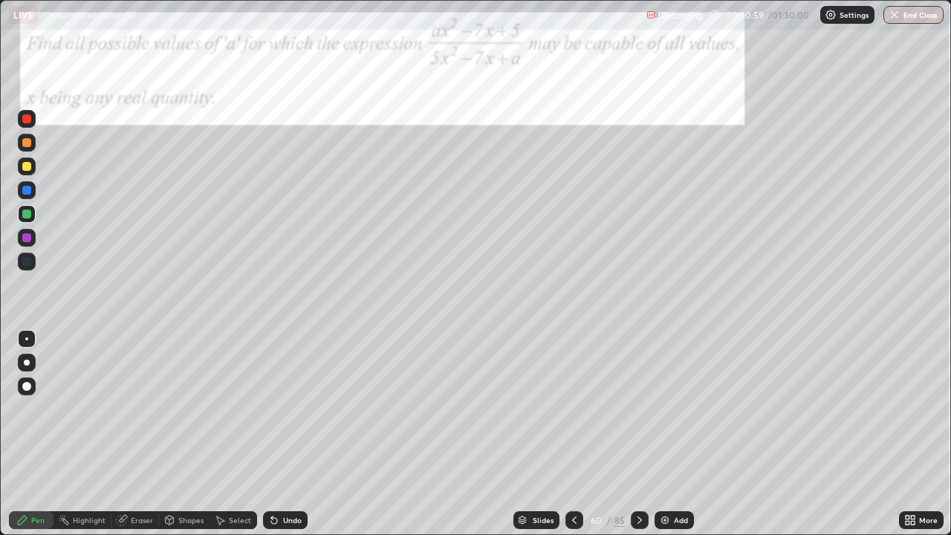
click at [572, 434] on icon at bounding box center [574, 519] width 4 height 7
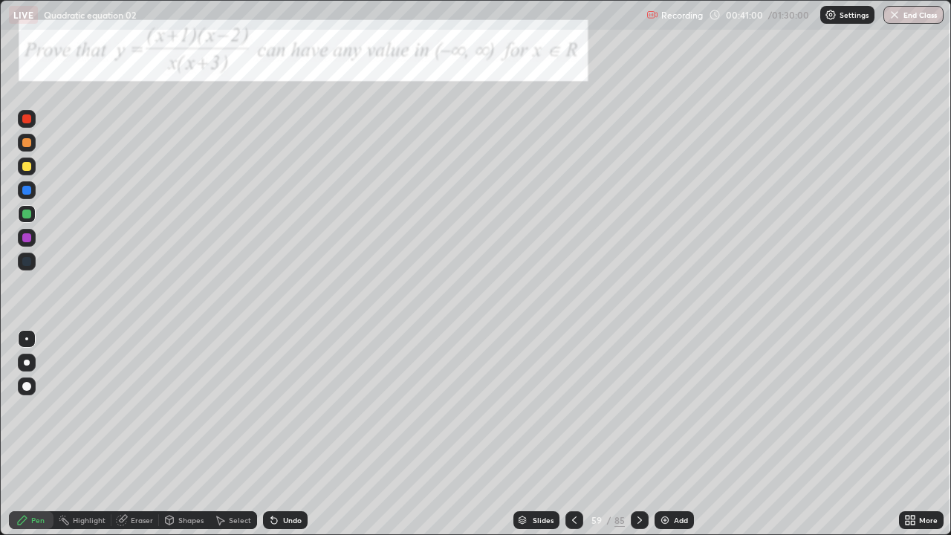
click at [568, 434] on icon at bounding box center [574, 520] width 12 height 12
click at [25, 122] on div at bounding box center [26, 118] width 9 height 9
click at [18, 159] on div at bounding box center [27, 167] width 18 height 24
click at [137, 434] on div "Eraser" at bounding box center [142, 519] width 22 height 7
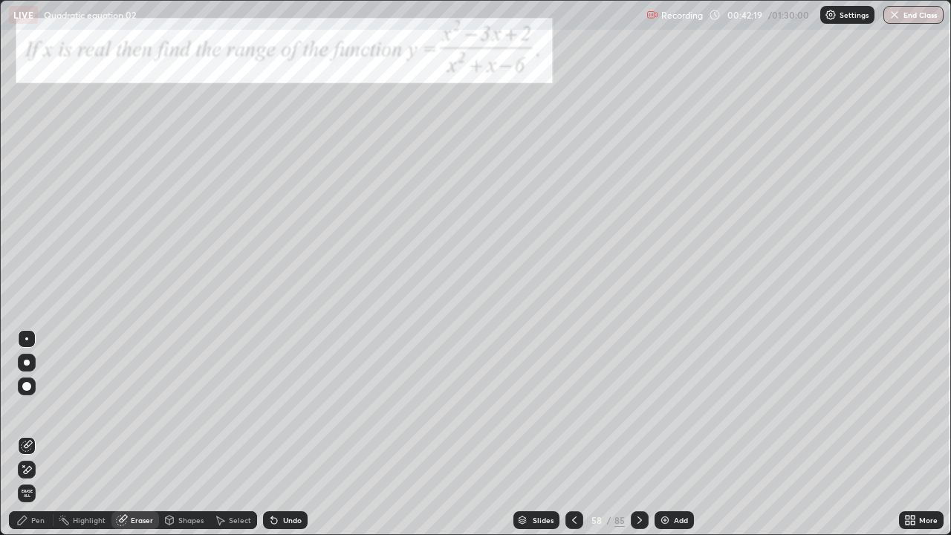
click at [36, 434] on div "Pen" at bounding box center [37, 519] width 13 height 7
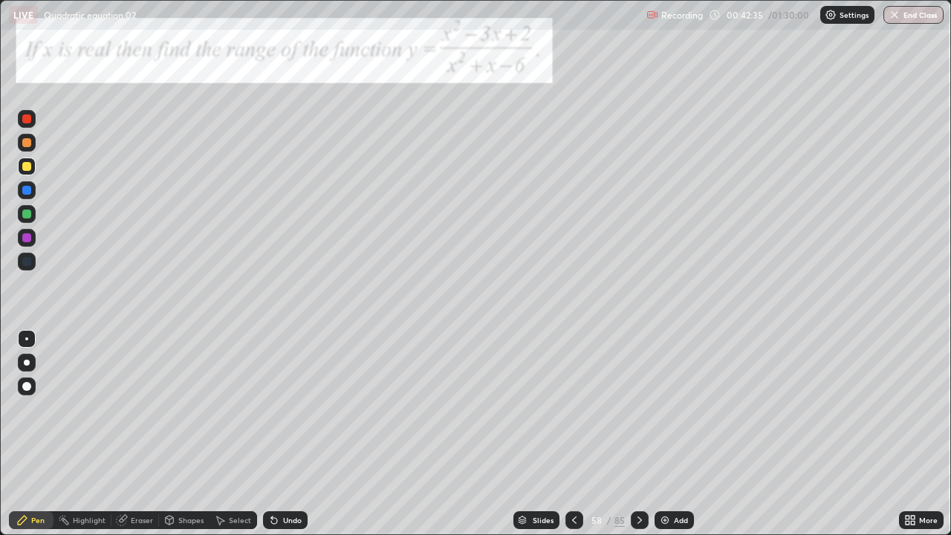
click at [573, 434] on icon at bounding box center [574, 520] width 12 height 12
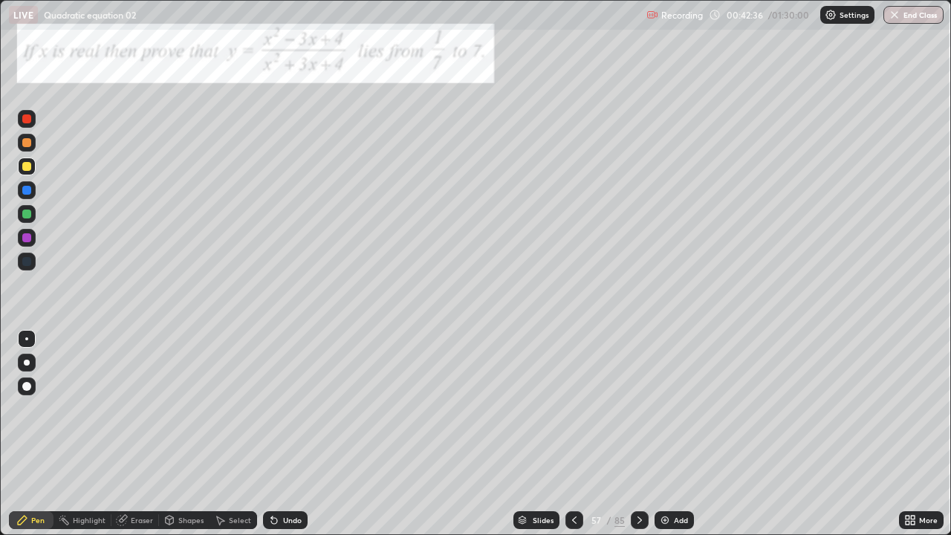
click at [573, 434] on icon at bounding box center [574, 520] width 12 height 12
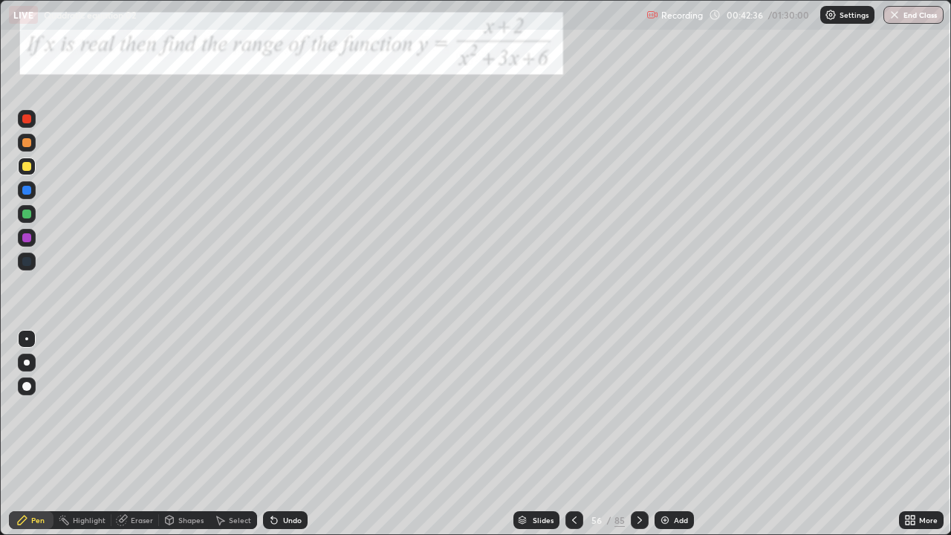
click at [573, 434] on icon at bounding box center [574, 520] width 12 height 12
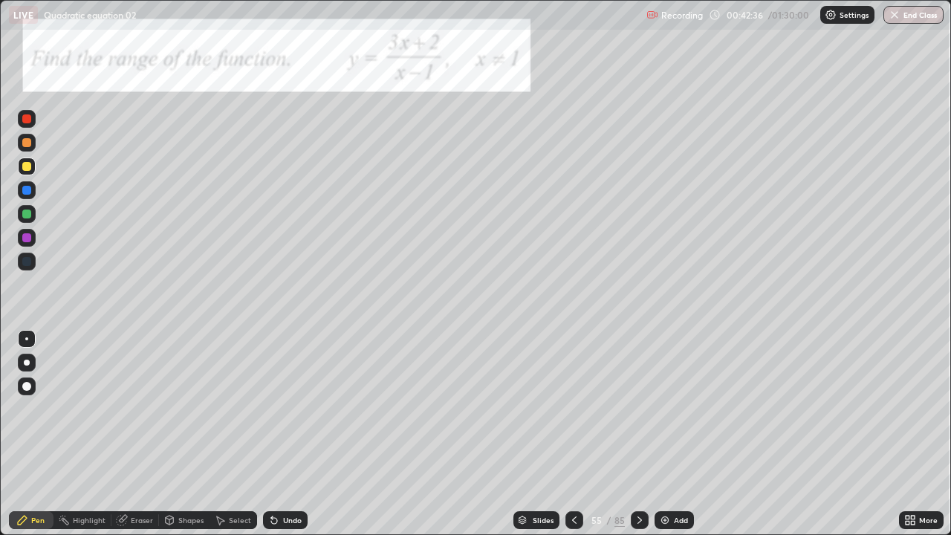
click at [573, 434] on icon at bounding box center [574, 520] width 12 height 12
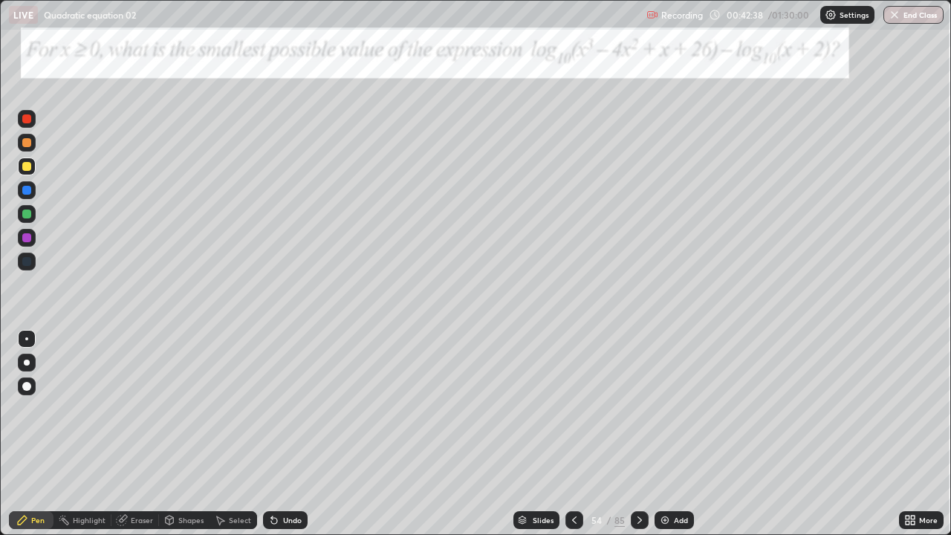
click at [631, 434] on div at bounding box center [640, 520] width 18 height 18
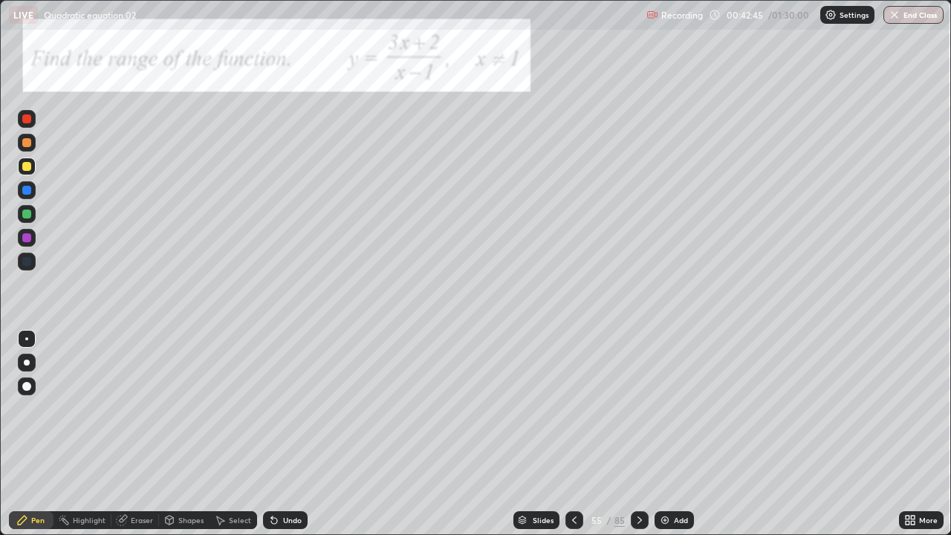
click at [637, 434] on icon at bounding box center [640, 520] width 12 height 12
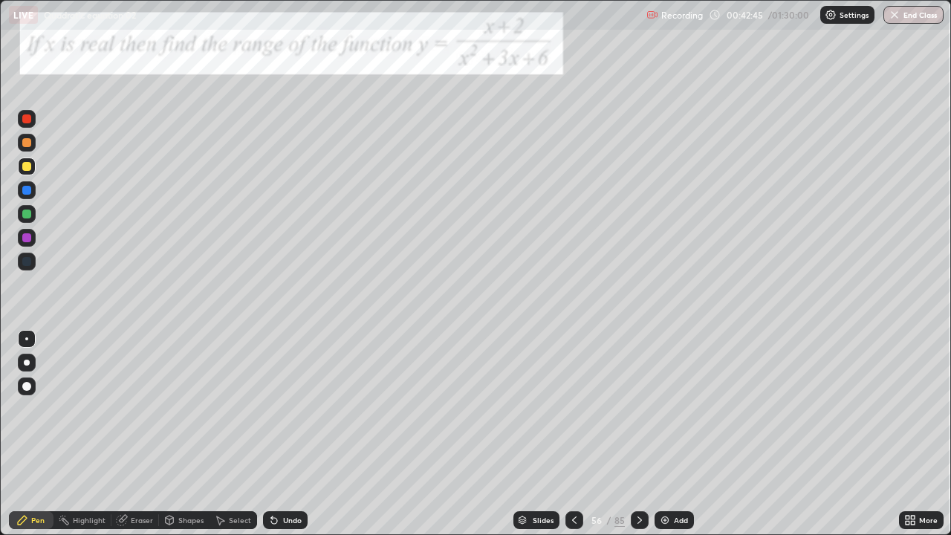
click at [640, 434] on icon at bounding box center [640, 520] width 12 height 12
click at [638, 434] on icon at bounding box center [639, 519] width 4 height 7
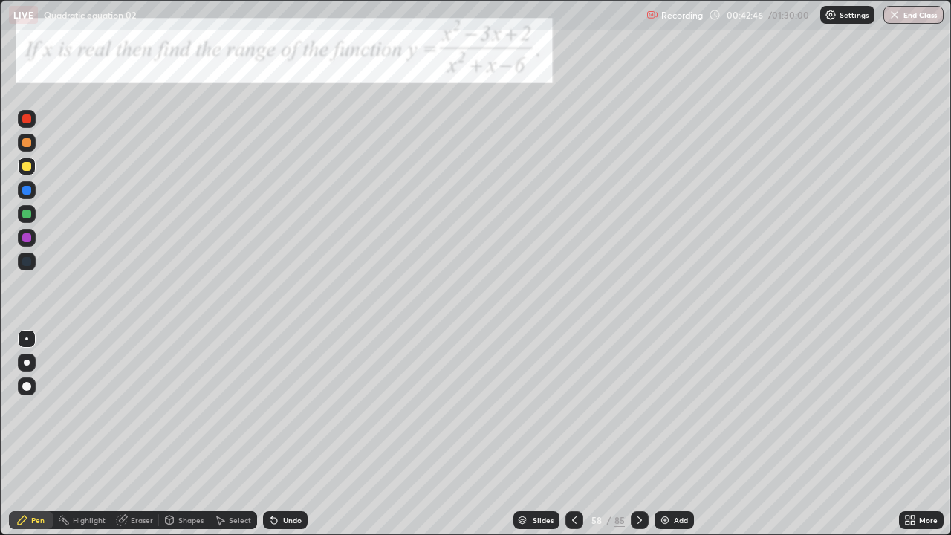
click at [637, 434] on icon at bounding box center [640, 520] width 12 height 12
click at [575, 434] on icon at bounding box center [574, 519] width 4 height 7
click at [573, 434] on icon at bounding box center [574, 520] width 12 height 12
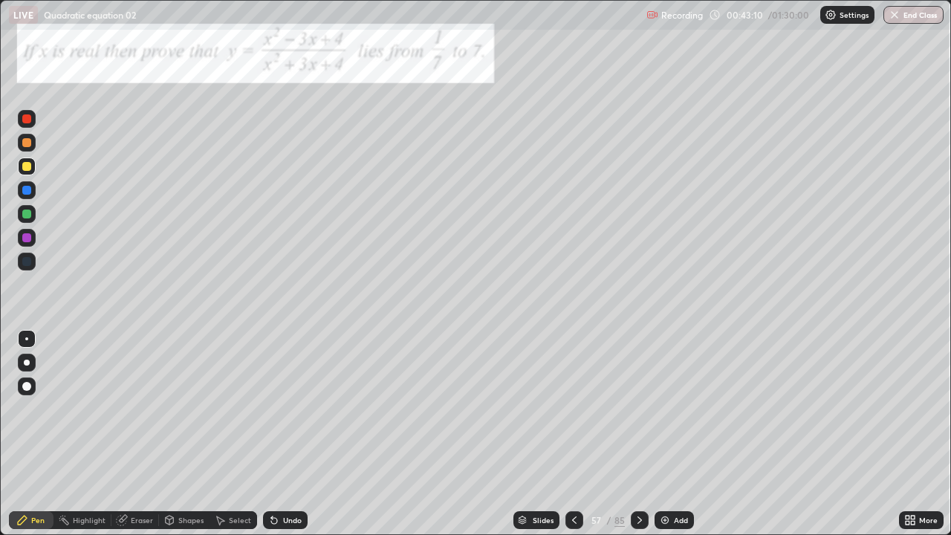
click at [576, 434] on div at bounding box center [574, 520] width 18 height 18
click at [574, 434] on icon at bounding box center [574, 519] width 4 height 7
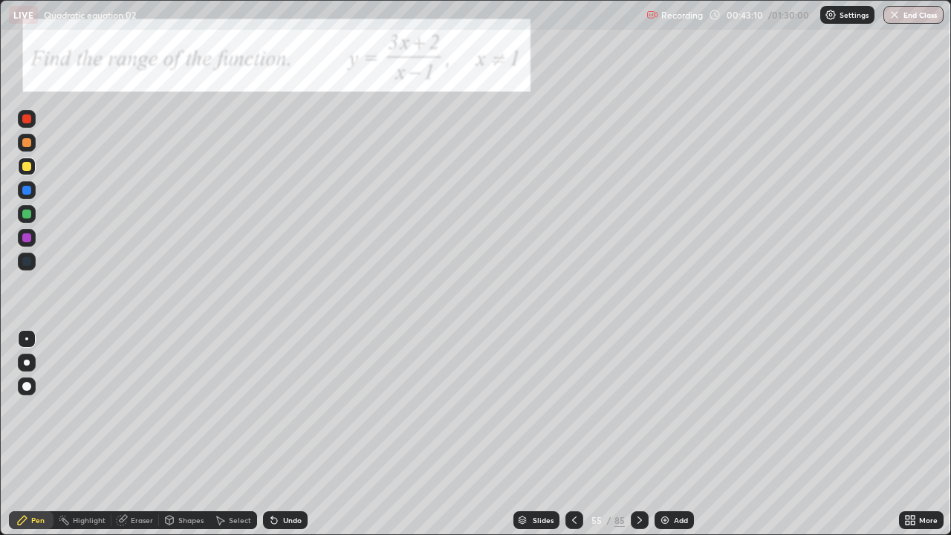
click at [575, 434] on icon at bounding box center [574, 519] width 4 height 7
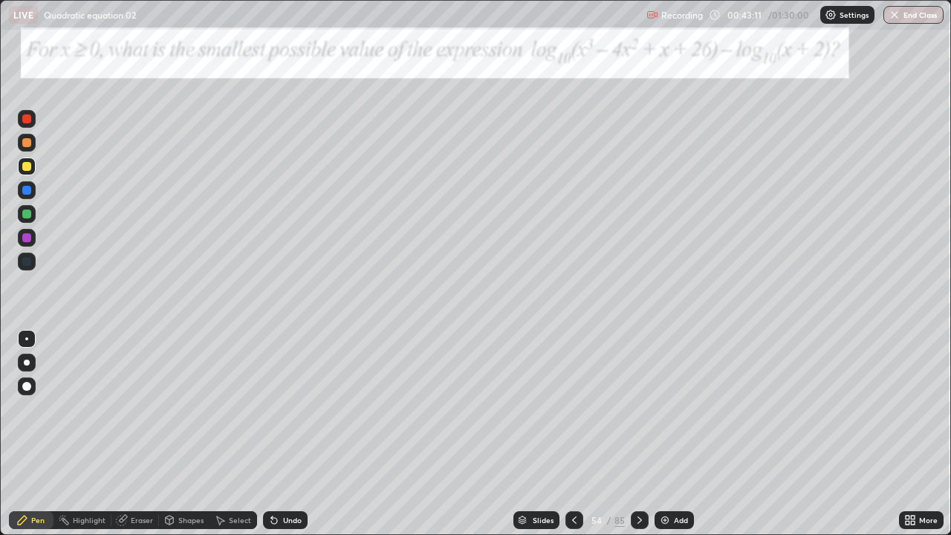
click at [637, 434] on icon at bounding box center [640, 520] width 12 height 12
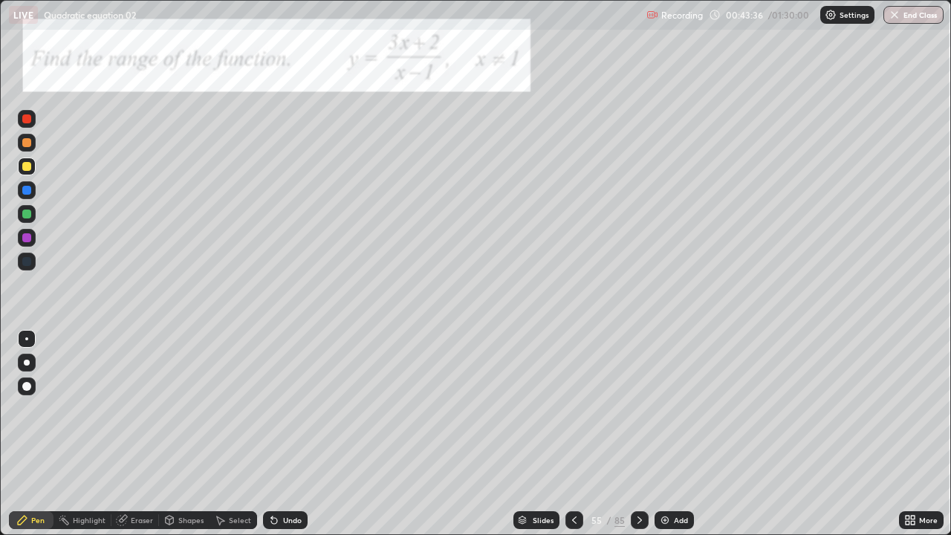
click at [639, 434] on icon at bounding box center [640, 520] width 12 height 12
click at [640, 434] on icon at bounding box center [639, 519] width 4 height 7
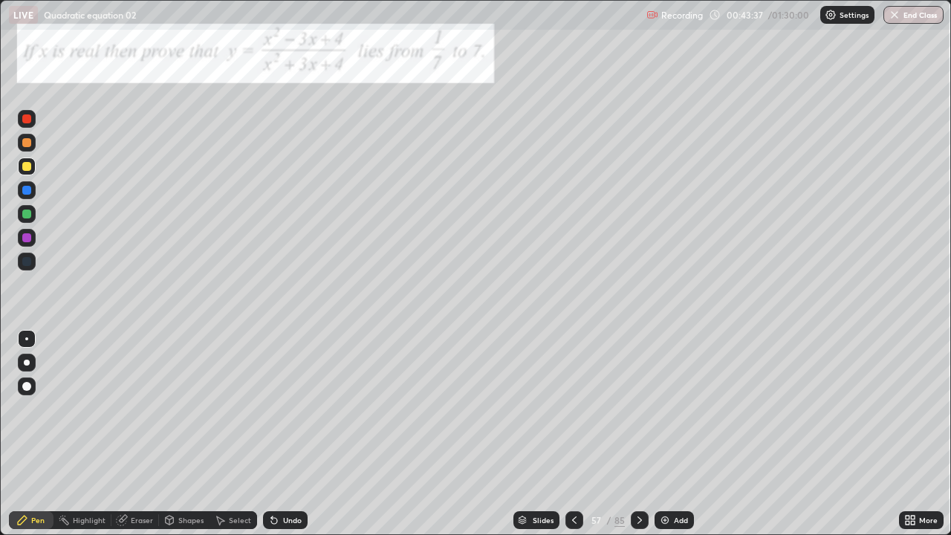
click at [639, 434] on icon at bounding box center [640, 520] width 12 height 12
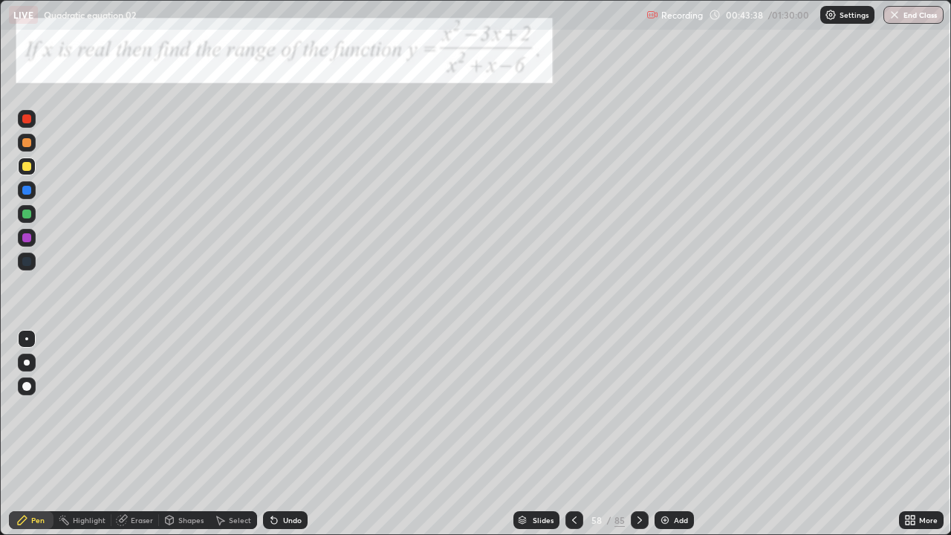
click at [637, 434] on icon at bounding box center [640, 520] width 12 height 12
click at [21, 144] on div at bounding box center [27, 143] width 18 height 18
click at [280, 434] on div "Undo" at bounding box center [285, 520] width 45 height 18
click at [279, 434] on div "Undo" at bounding box center [285, 520] width 45 height 18
click at [283, 434] on div "Undo" at bounding box center [292, 519] width 19 height 7
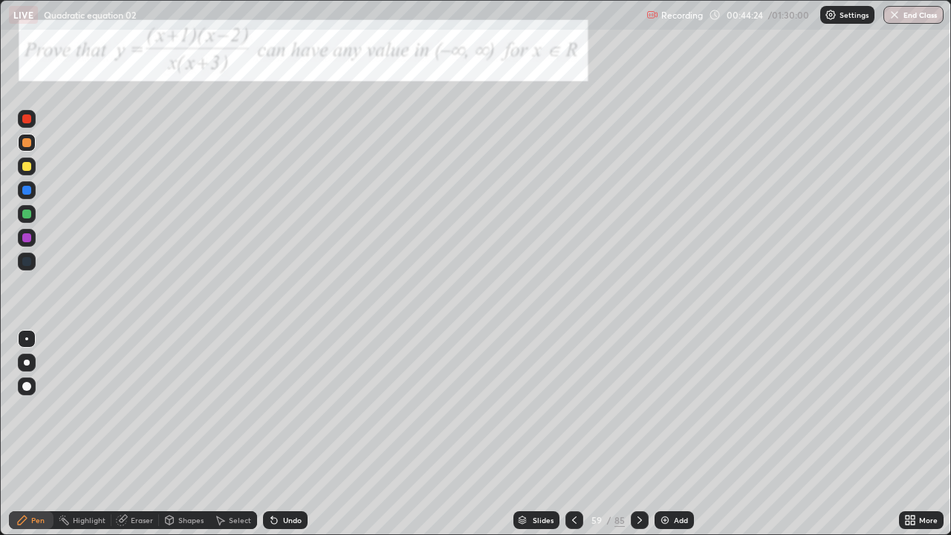
click at [22, 217] on div at bounding box center [26, 214] width 9 height 9
click at [19, 234] on div at bounding box center [27, 238] width 18 height 18
click at [276, 434] on icon at bounding box center [274, 520] width 12 height 12
click at [283, 434] on div "Undo" at bounding box center [292, 519] width 19 height 7
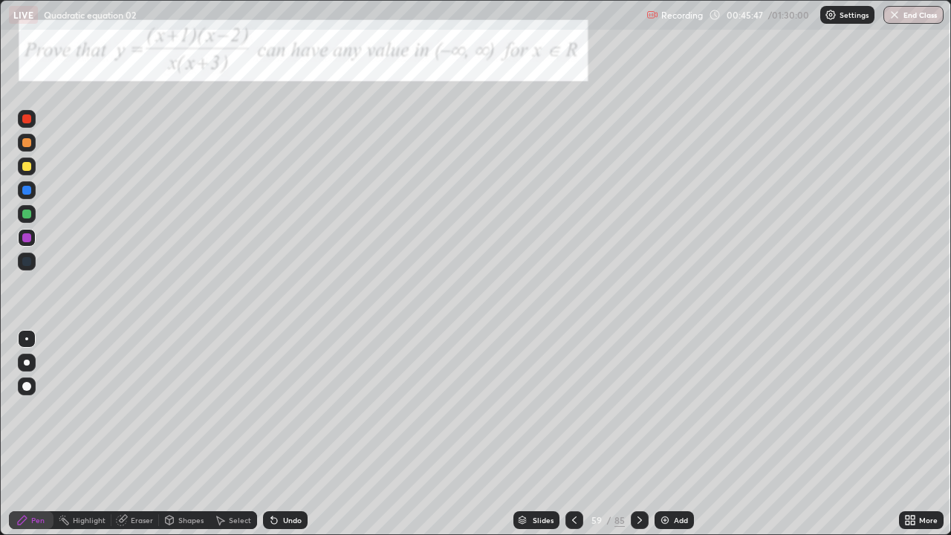
click at [281, 434] on div "Undo" at bounding box center [285, 520] width 45 height 18
click at [636, 434] on icon at bounding box center [640, 520] width 12 height 12
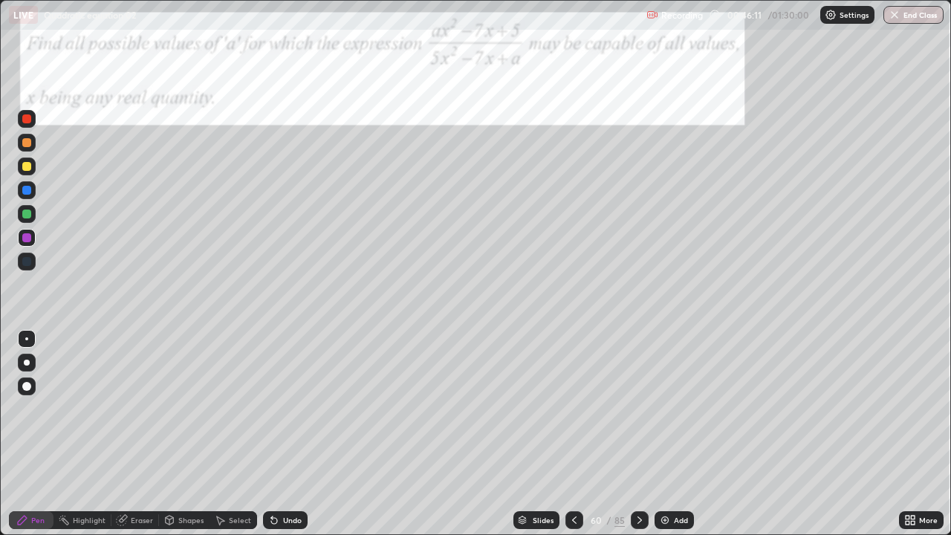
click at [269, 434] on icon at bounding box center [274, 520] width 12 height 12
click at [275, 434] on icon at bounding box center [274, 520] width 12 height 12
click at [276, 434] on icon at bounding box center [274, 520] width 12 height 12
click at [285, 434] on div "Undo" at bounding box center [285, 520] width 45 height 18
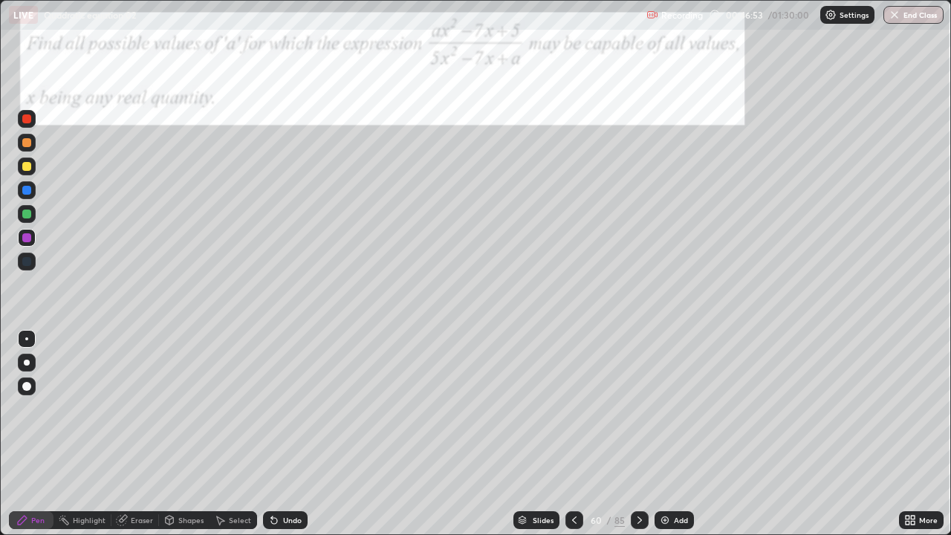
click at [278, 434] on div "Undo" at bounding box center [285, 520] width 45 height 18
click at [271, 434] on icon at bounding box center [271, 516] width 1 height 1
click at [276, 434] on icon at bounding box center [274, 520] width 12 height 12
click at [20, 121] on div at bounding box center [27, 119] width 18 height 18
click at [18, 169] on div at bounding box center [27, 166] width 18 height 18
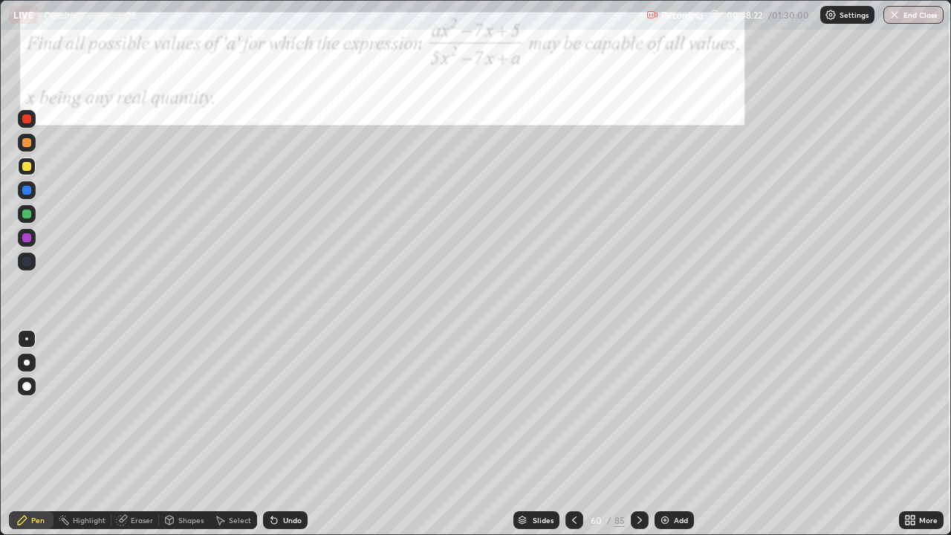
click at [27, 214] on div at bounding box center [26, 214] width 9 height 9
click at [267, 434] on div "Undo" at bounding box center [285, 520] width 45 height 18
click at [22, 166] on div at bounding box center [26, 166] width 9 height 9
click at [286, 434] on div "Undo" at bounding box center [292, 519] width 19 height 7
click at [0, 161] on div "Setting up your live class" at bounding box center [475, 267] width 951 height 535
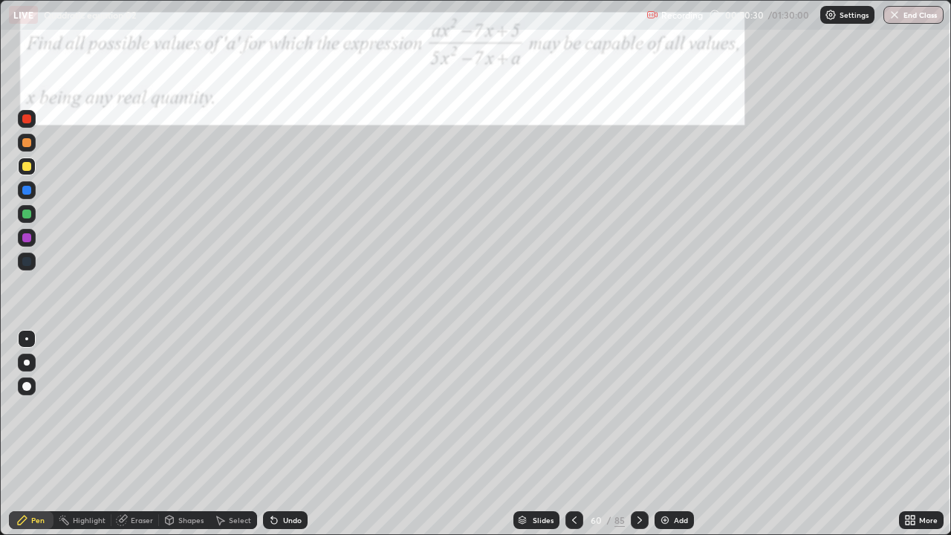
click at [277, 434] on icon at bounding box center [274, 520] width 12 height 12
click at [283, 434] on div "Undo" at bounding box center [292, 519] width 19 height 7
click at [279, 434] on div "Undo" at bounding box center [285, 520] width 45 height 18
click at [283, 434] on div "Undo" at bounding box center [292, 519] width 19 height 7
click at [19, 143] on div at bounding box center [27, 143] width 18 height 18
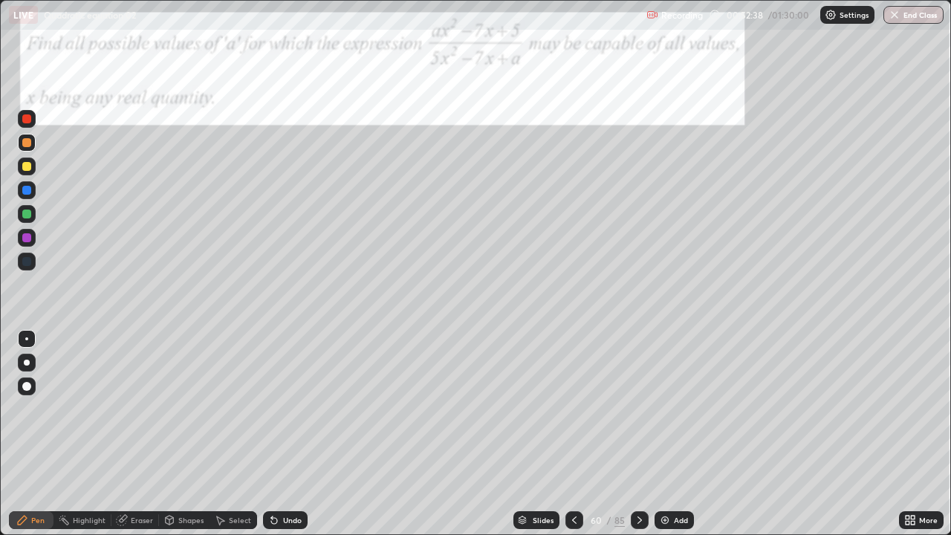
click at [284, 434] on div "Undo" at bounding box center [282, 520] width 51 height 30
click at [288, 434] on div "Undo" at bounding box center [292, 519] width 19 height 7
click at [26, 120] on div at bounding box center [26, 118] width 9 height 9
click at [573, 434] on icon at bounding box center [574, 520] width 12 height 12
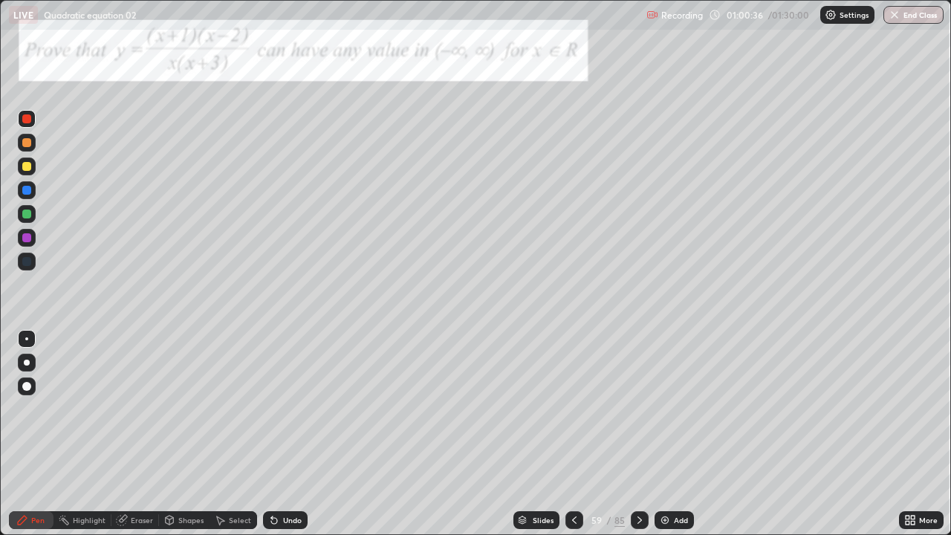
click at [566, 434] on div at bounding box center [574, 520] width 18 height 18
click at [565, 434] on div at bounding box center [574, 520] width 18 height 18
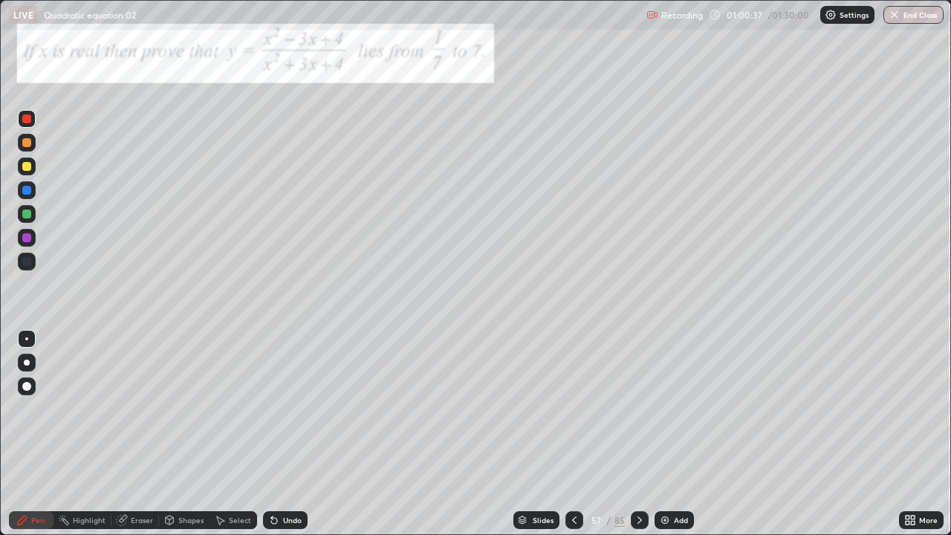
click at [565, 434] on div at bounding box center [574, 520] width 18 height 18
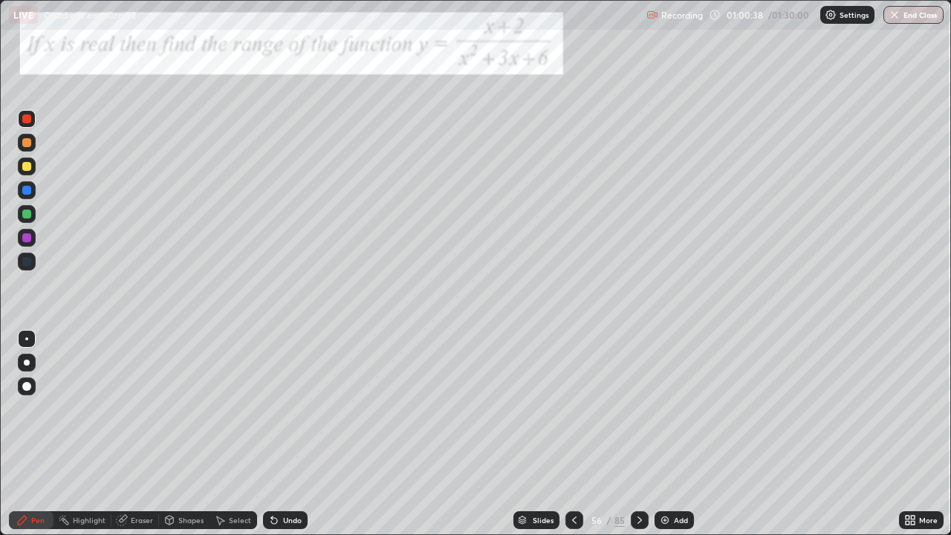
click at [565, 434] on div at bounding box center [574, 520] width 18 height 30
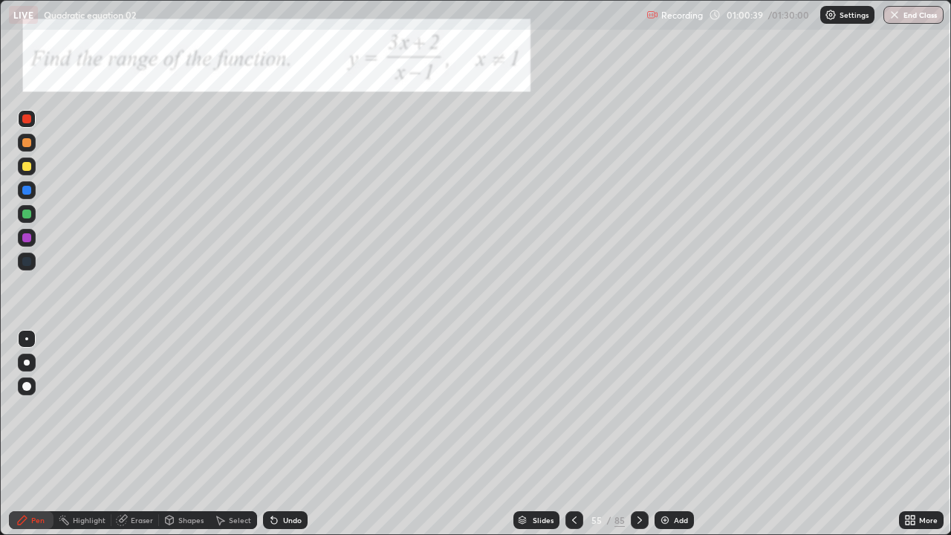
click at [572, 434] on icon at bounding box center [574, 520] width 12 height 12
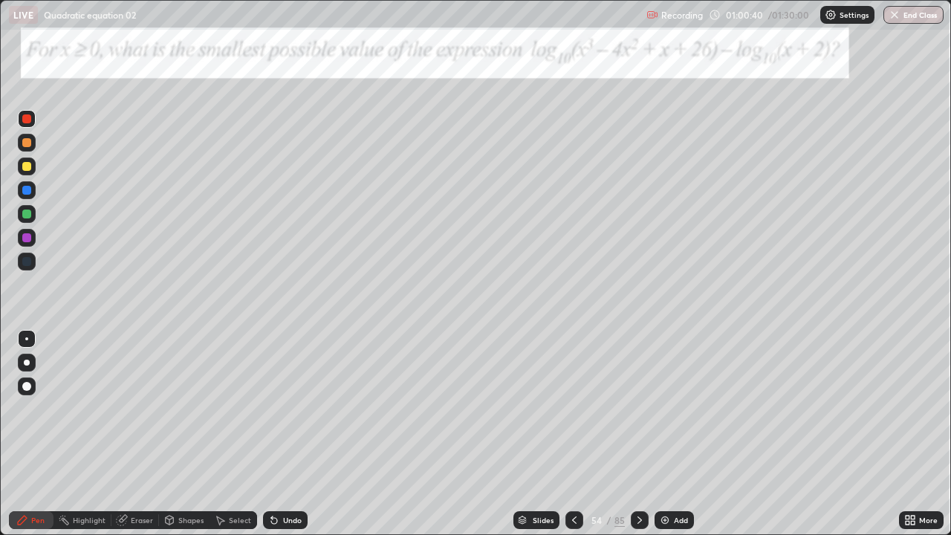
click at [636, 434] on icon at bounding box center [640, 520] width 12 height 12
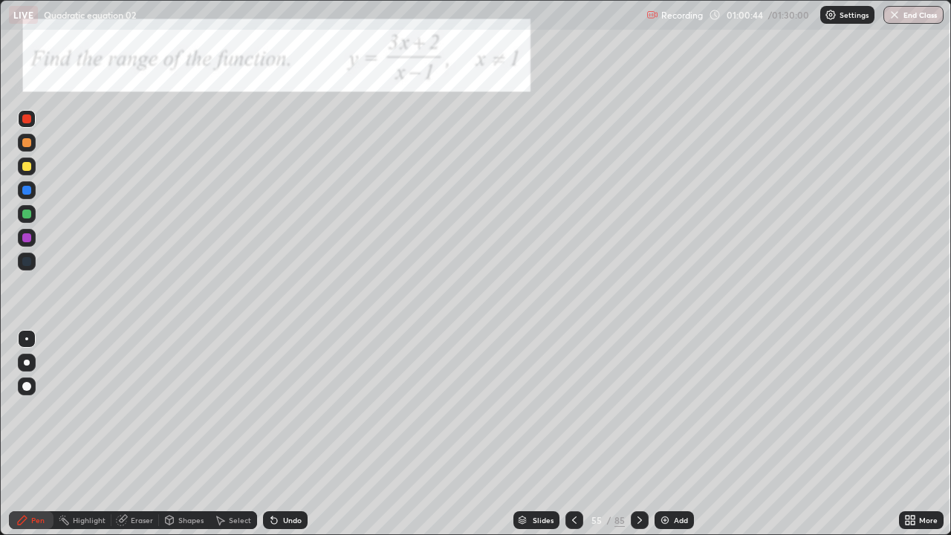
click at [640, 434] on icon at bounding box center [640, 520] width 12 height 12
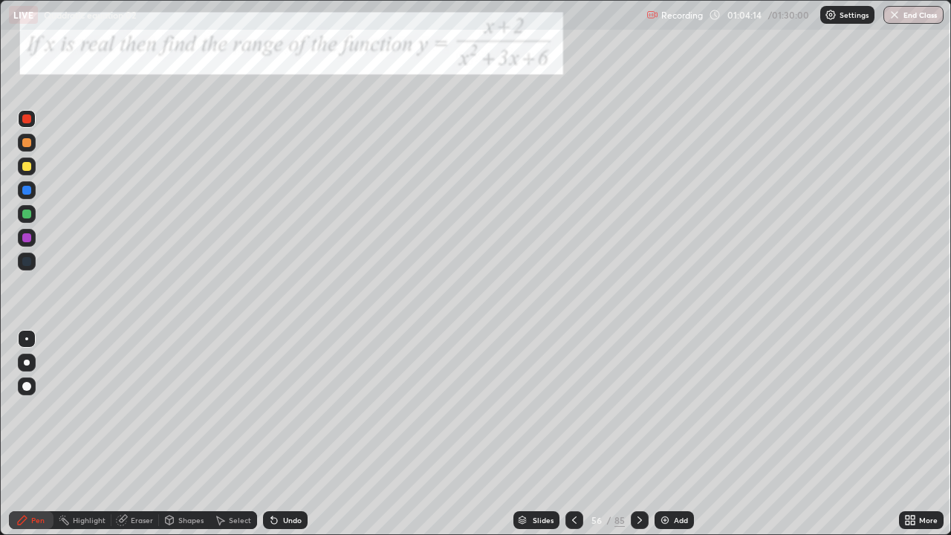
click at [637, 434] on div at bounding box center [640, 520] width 18 height 18
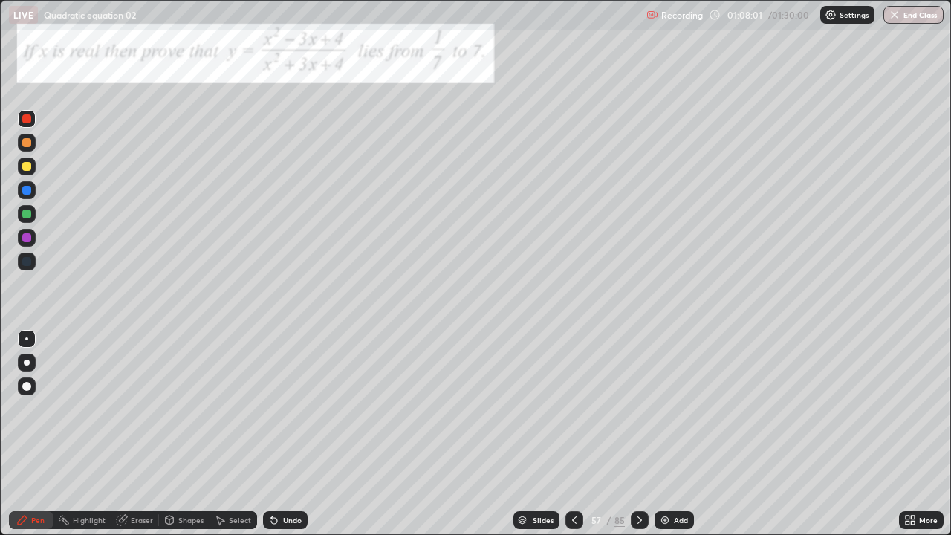
click at [637, 434] on icon at bounding box center [640, 520] width 12 height 12
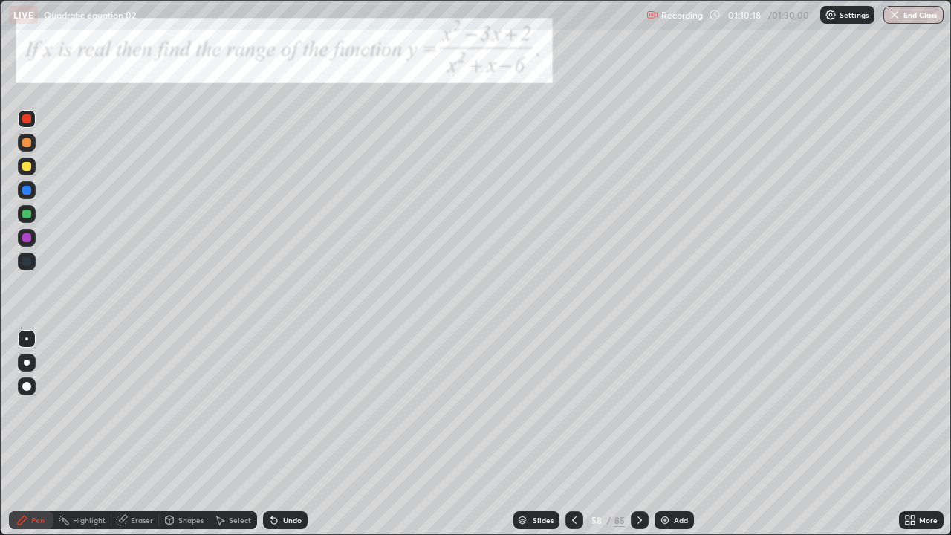
click at [637, 434] on icon at bounding box center [640, 520] width 12 height 12
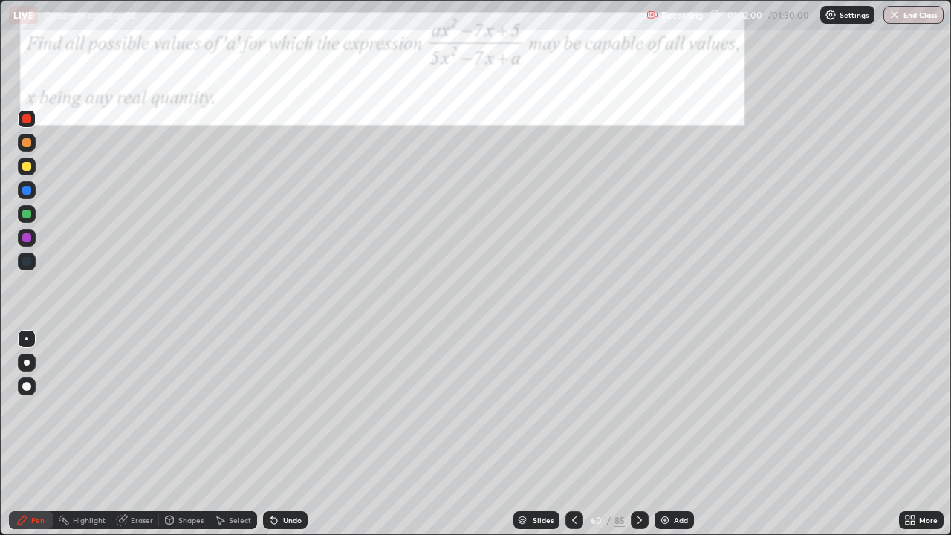
click at [638, 434] on icon at bounding box center [640, 520] width 12 height 12
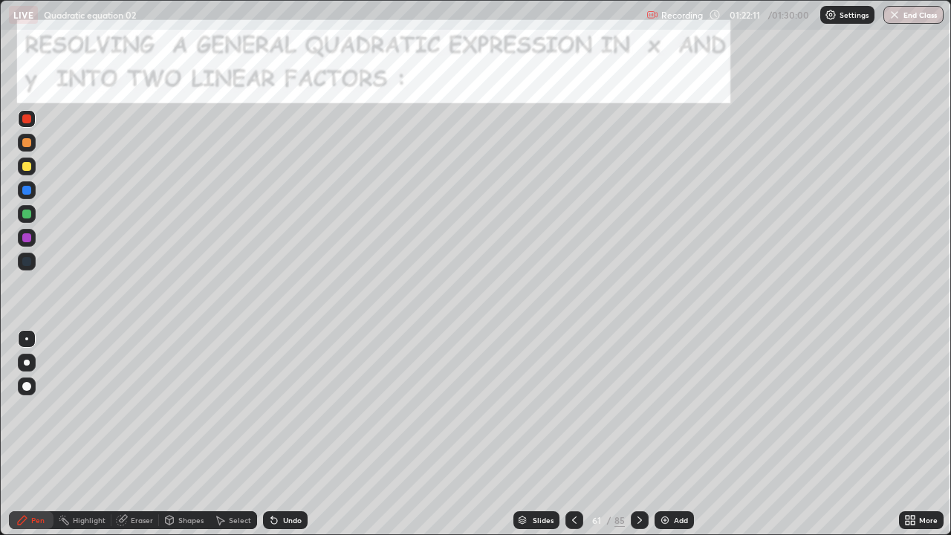
click at [617, 434] on div "85" at bounding box center [619, 519] width 10 height 13
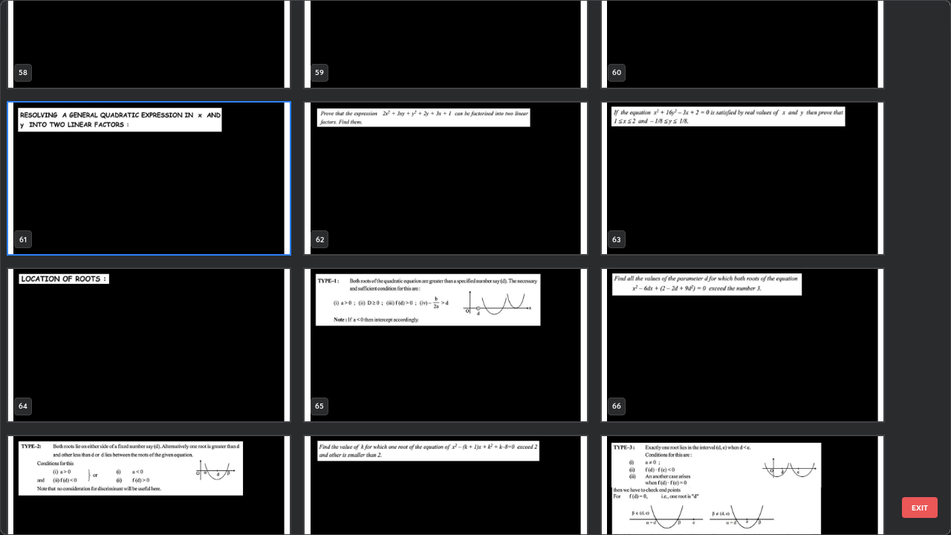
scroll to position [3219, 0]
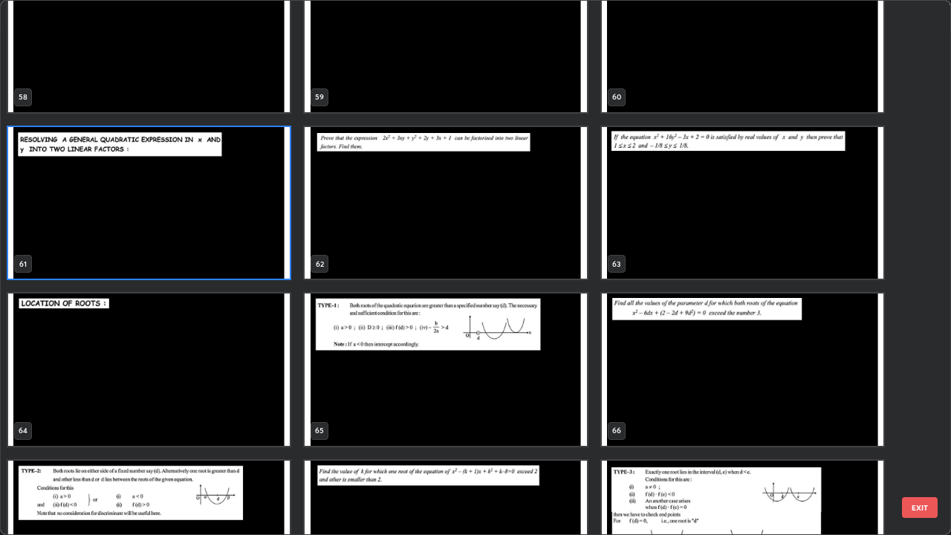
click at [770, 235] on img "grid" at bounding box center [743, 203] width 282 height 152
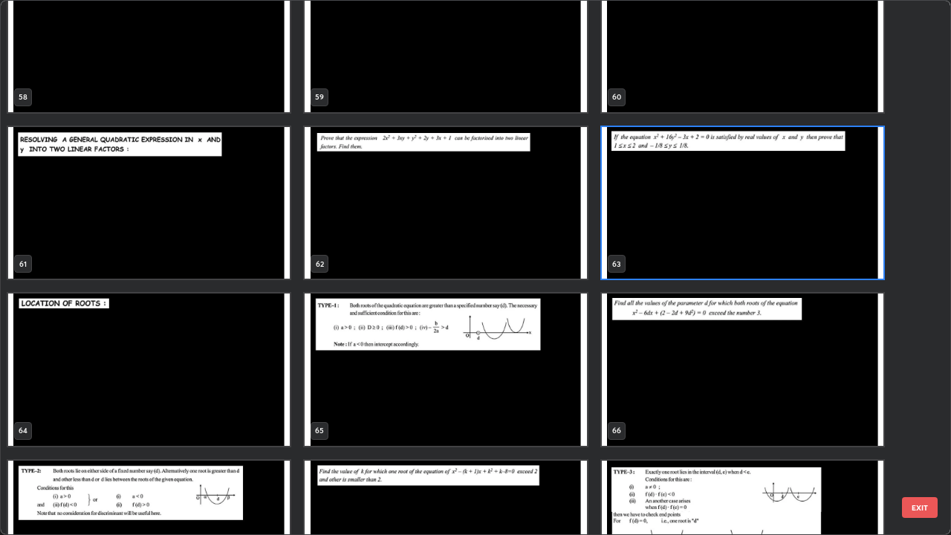
click at [775, 230] on img "grid" at bounding box center [743, 203] width 282 height 152
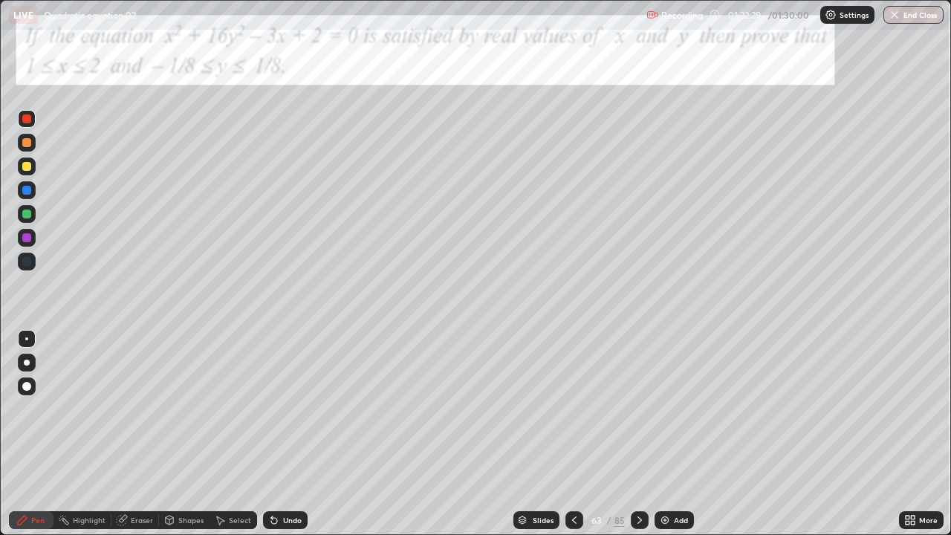
click at [899, 18] on img "button" at bounding box center [895, 15] width 12 height 12
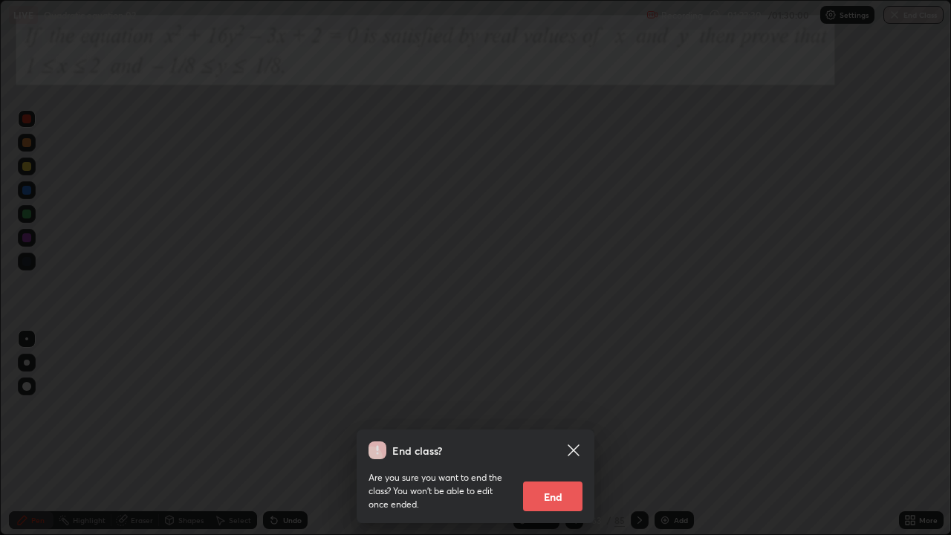
click at [571, 434] on button "End" at bounding box center [552, 496] width 59 height 30
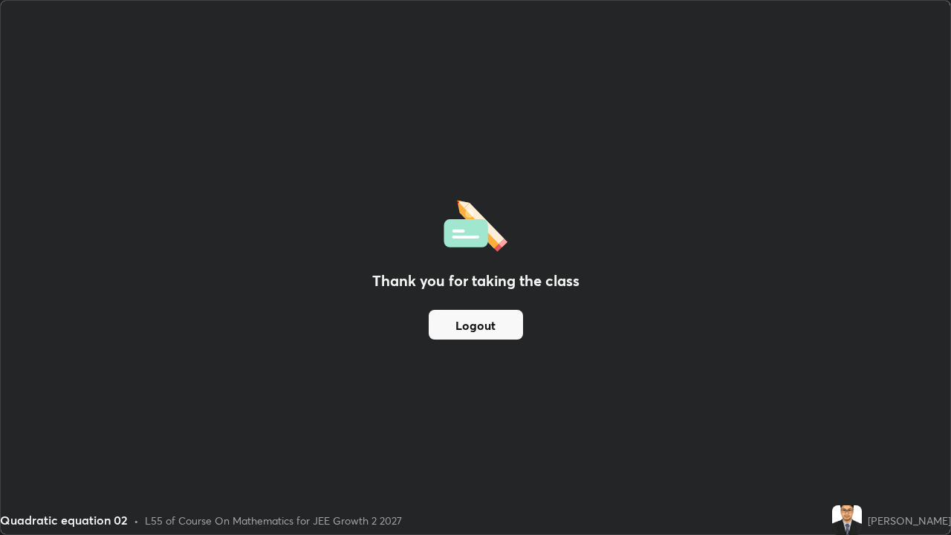
click at [469, 319] on button "Logout" at bounding box center [476, 325] width 94 height 30
